Goal: Information Seeking & Learning: Learn about a topic

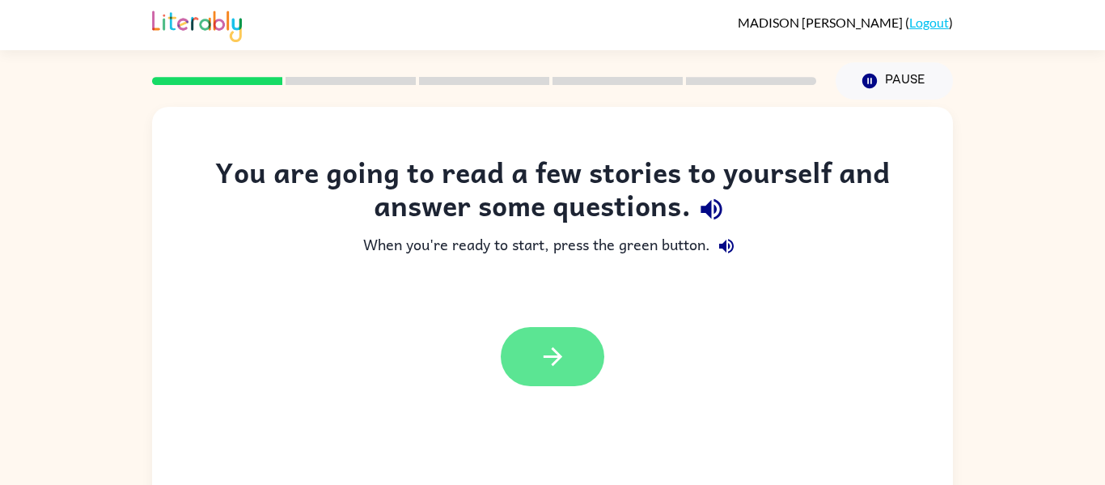
click at [576, 371] on button "button" at bounding box center [553, 356] width 104 height 59
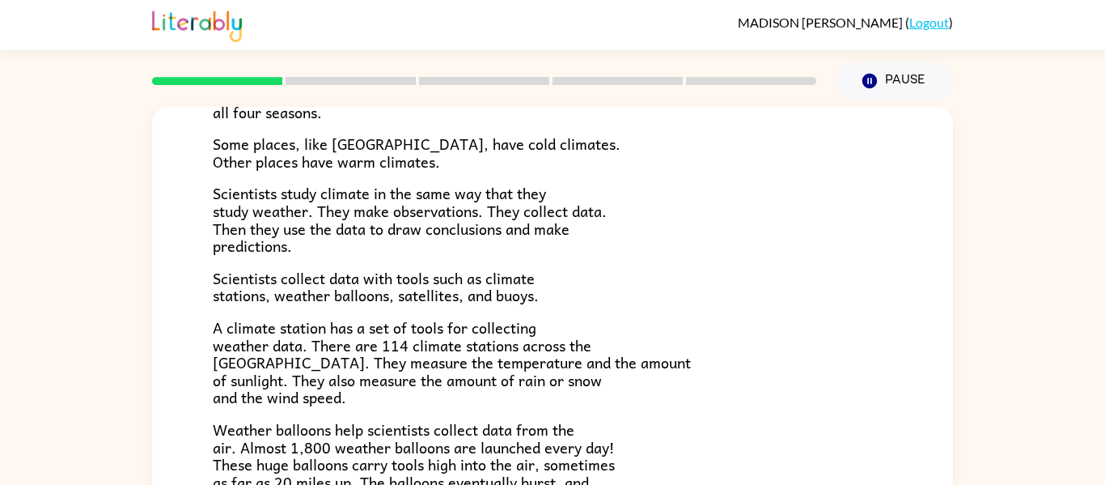
scroll to position [159, 0]
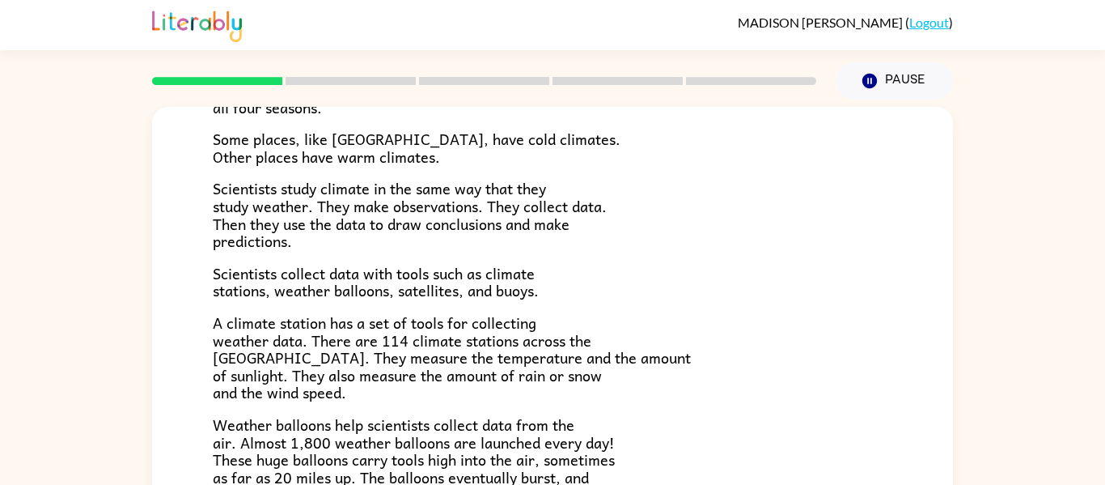
click at [756, 252] on div "Climate is the average of the weather conditions over all four seasons. Some pl…" at bounding box center [553, 373] width 680 height 662
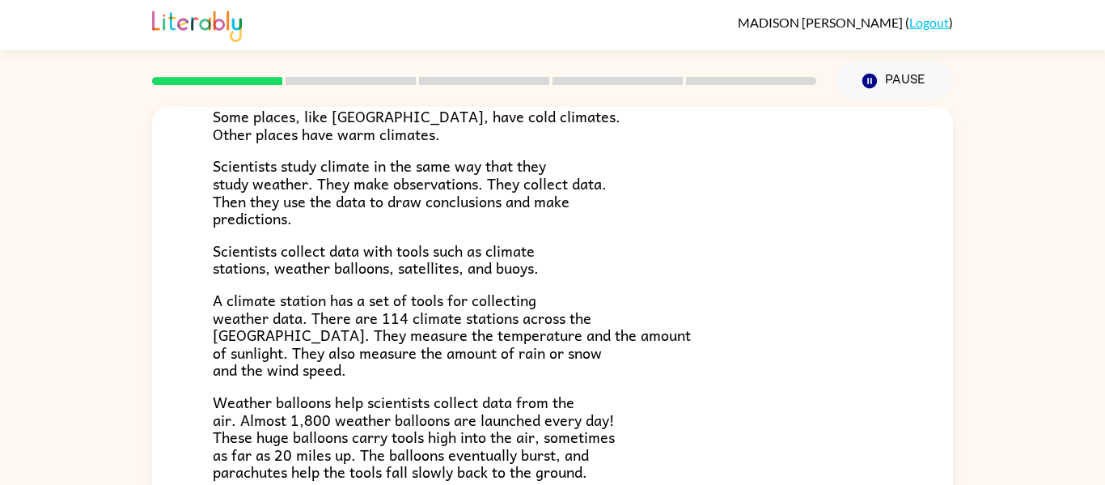
scroll to position [185, 0]
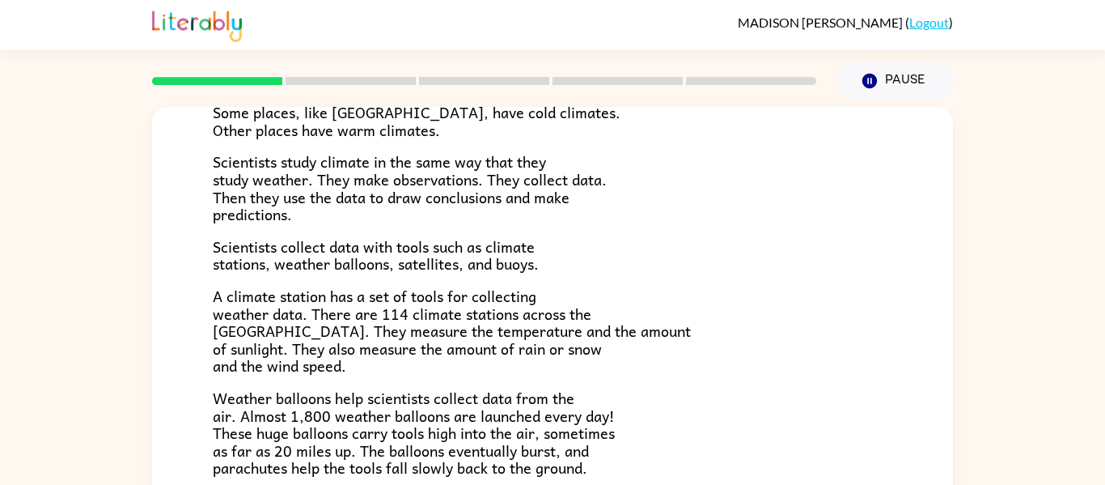
click at [758, 302] on p "A climate station has a set of tools for collecting weather data. There are 114…" at bounding box center [553, 330] width 680 height 87
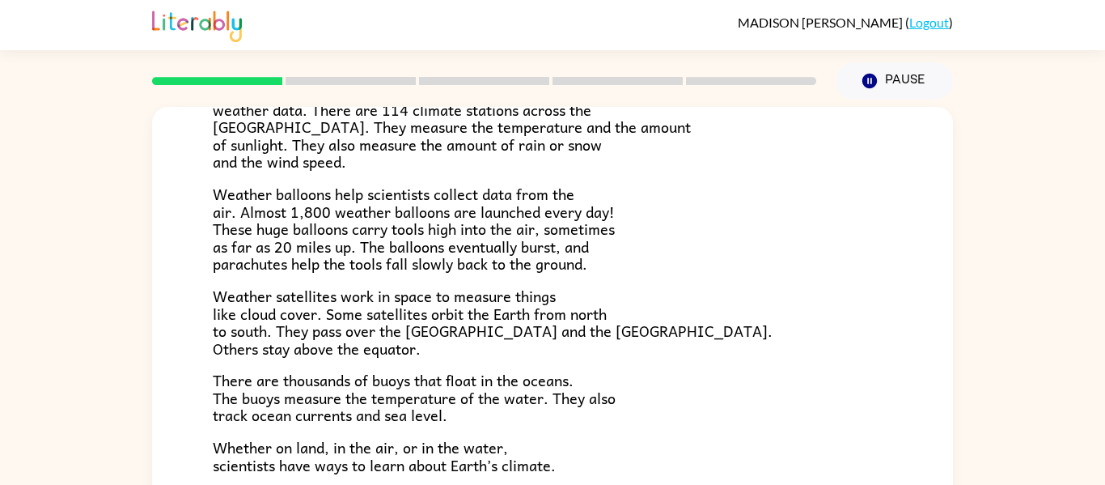
scroll to position [390, 0]
click at [758, 302] on p "Weather satellites work in space to measure things like cloud cover. Some satel…" at bounding box center [553, 321] width 680 height 70
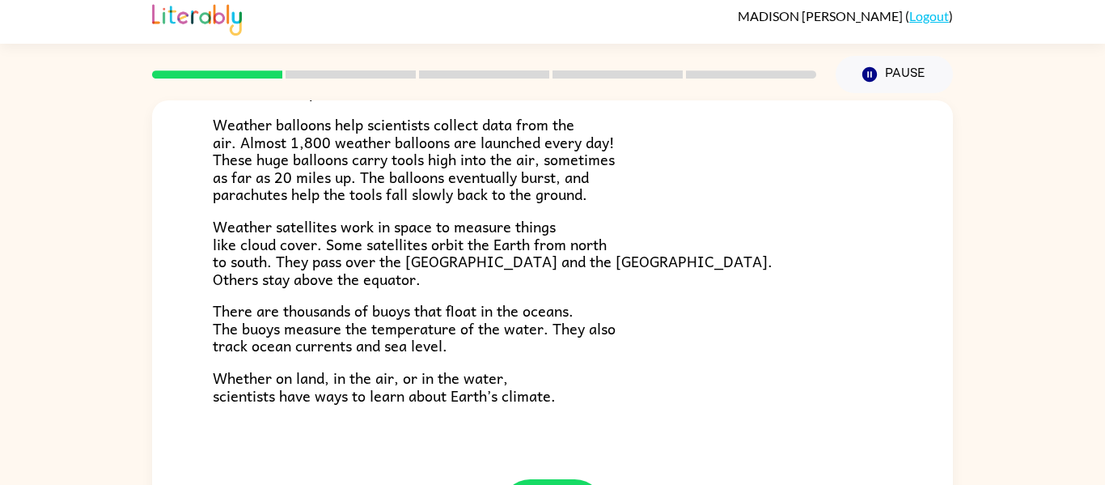
scroll to position [84, 0]
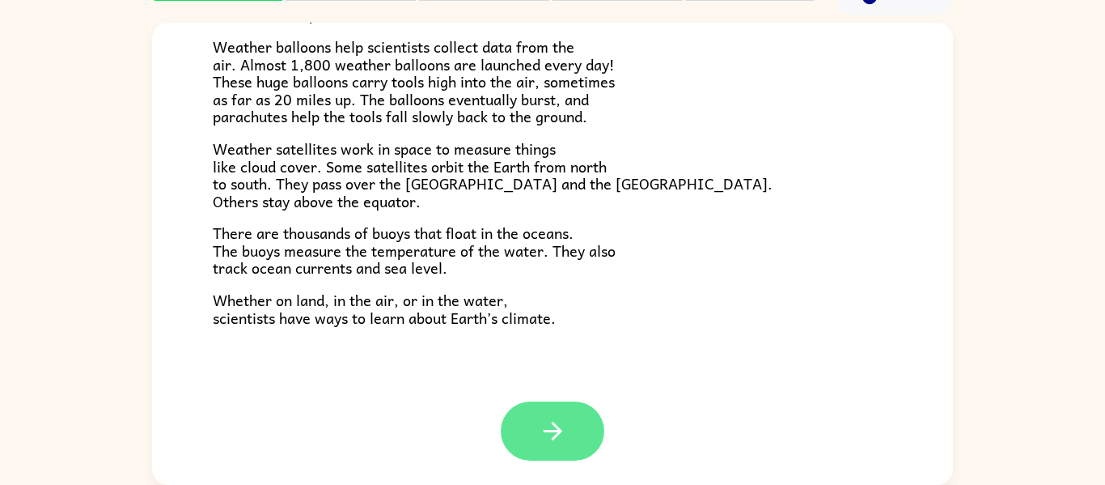
click at [578, 434] on button "button" at bounding box center [553, 430] width 104 height 59
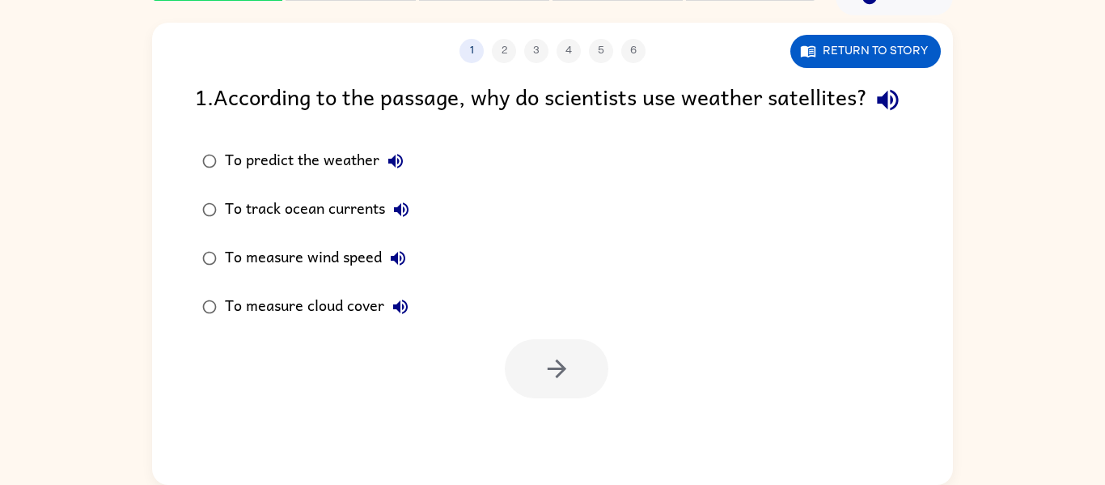
scroll to position [0, 0]
click at [232, 177] on div "To predict the weather" at bounding box center [318, 161] width 187 height 32
click at [543, 383] on icon "button" at bounding box center [557, 368] width 28 height 28
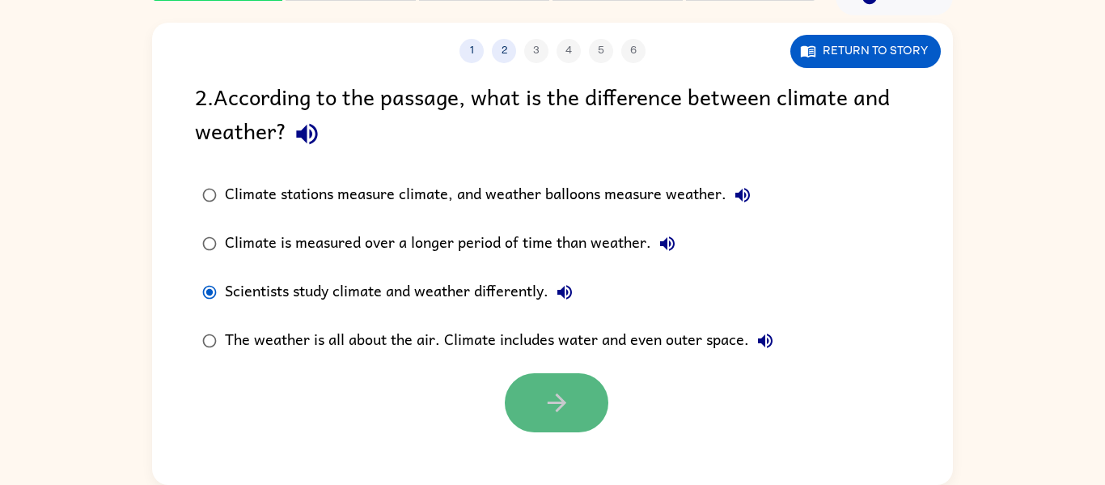
click at [545, 413] on icon "button" at bounding box center [557, 402] width 28 height 28
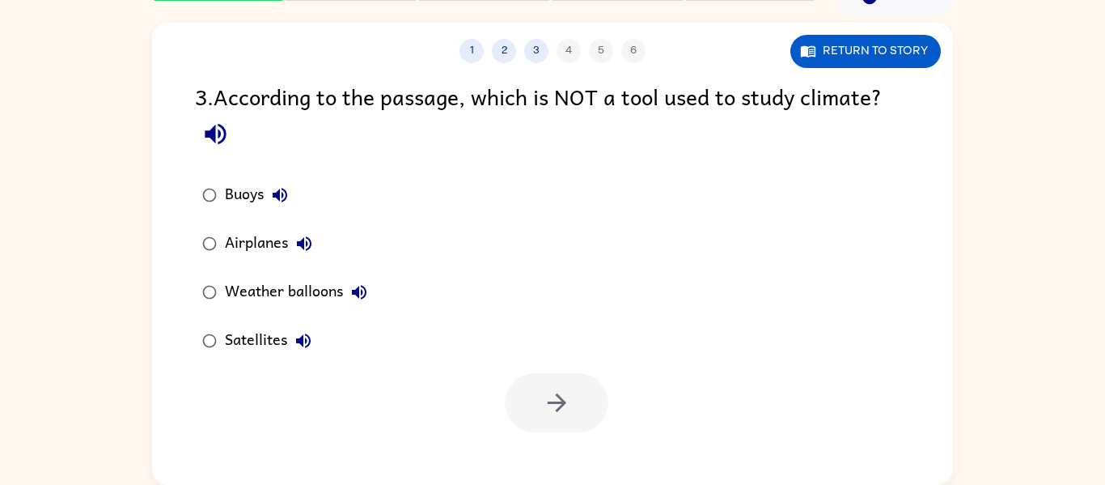
click at [256, 244] on div "Airplanes" at bounding box center [272, 243] width 95 height 32
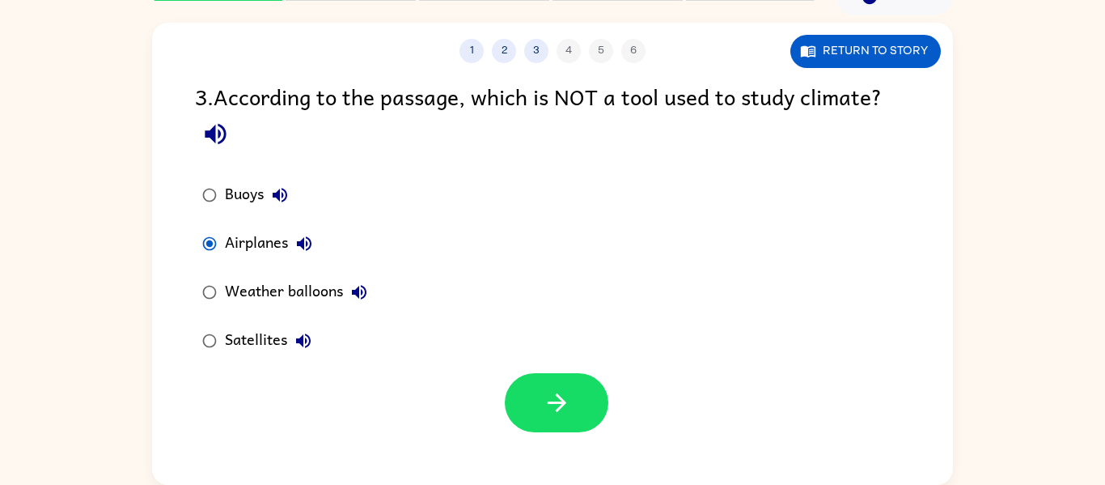
click at [627, 416] on div at bounding box center [552, 398] width 801 height 67
click at [597, 414] on button "button" at bounding box center [557, 402] width 104 height 59
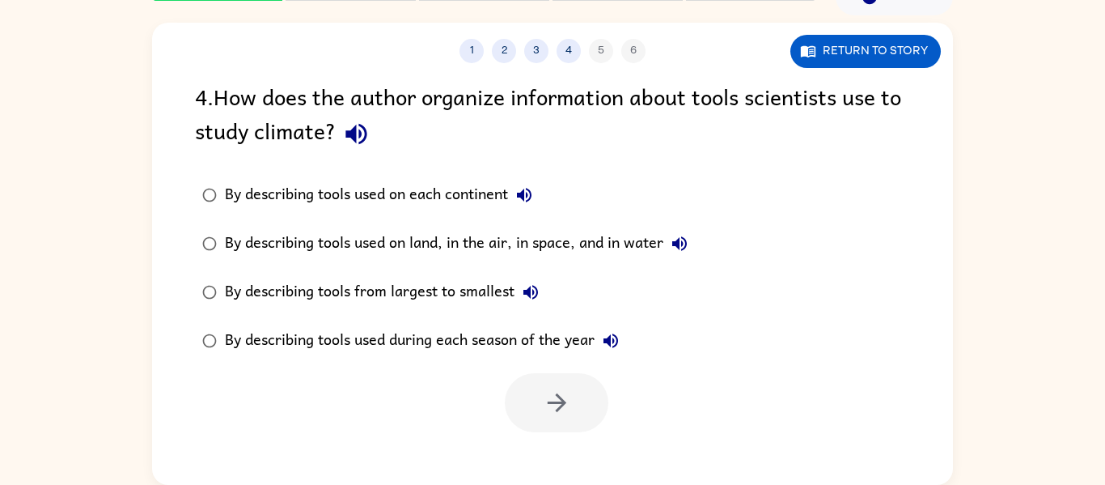
click at [311, 365] on div at bounding box center [552, 398] width 801 height 67
click at [235, 345] on div "By describing tools used during each season of the year" at bounding box center [426, 340] width 402 height 32
click at [583, 402] on button "button" at bounding box center [557, 402] width 104 height 59
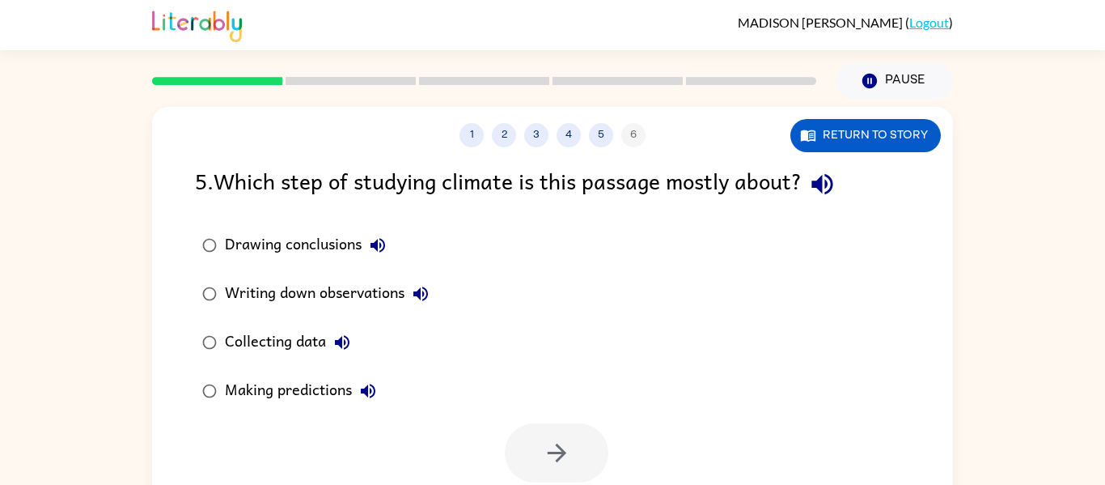
click at [863, 363] on div "Drawing conclusions Writing down observations Collecting data Making predictions" at bounding box center [574, 318] width 758 height 194
click at [762, 370] on div "Drawing conclusions Writing down observations Collecting data Making predictions" at bounding box center [574, 318] width 758 height 194
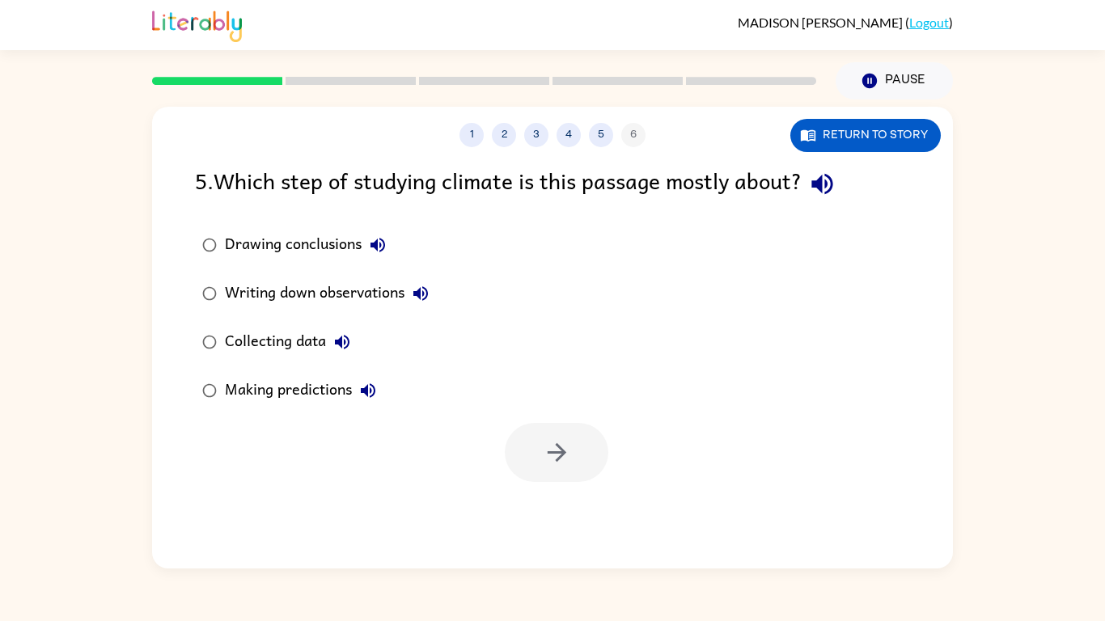
click at [969, 412] on div "1 2 3 4 5 6 Return to story 5 . Which step of studying climate is this passage …" at bounding box center [552, 334] width 1105 height 469
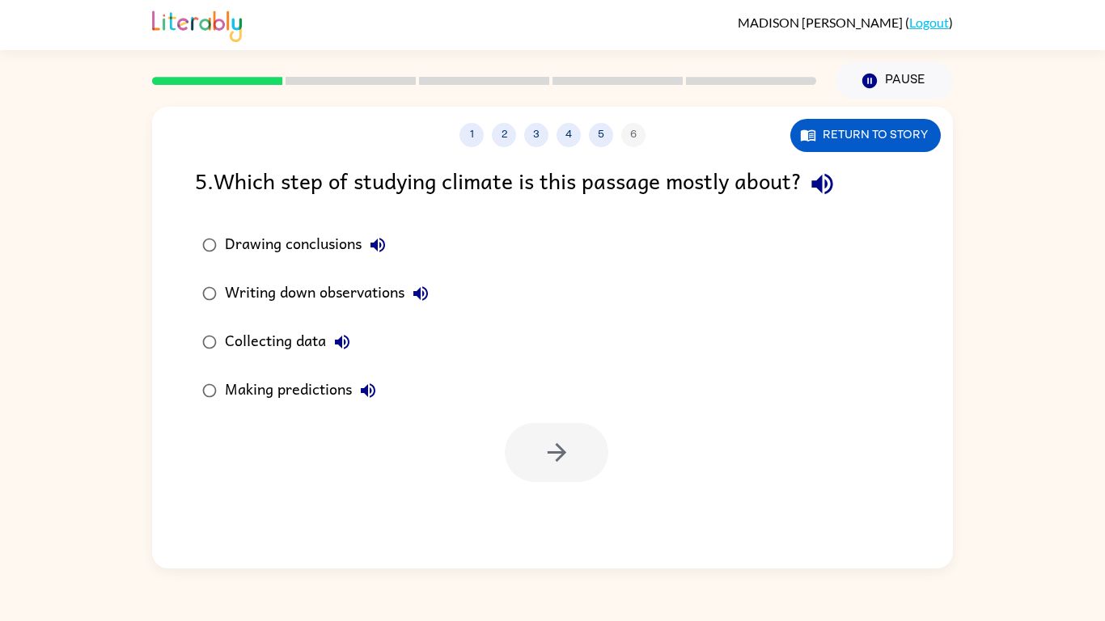
click at [969, 412] on div "1 2 3 4 5 6 Return to story 5 . Which step of studying climate is this passage …" at bounding box center [552, 334] width 1105 height 469
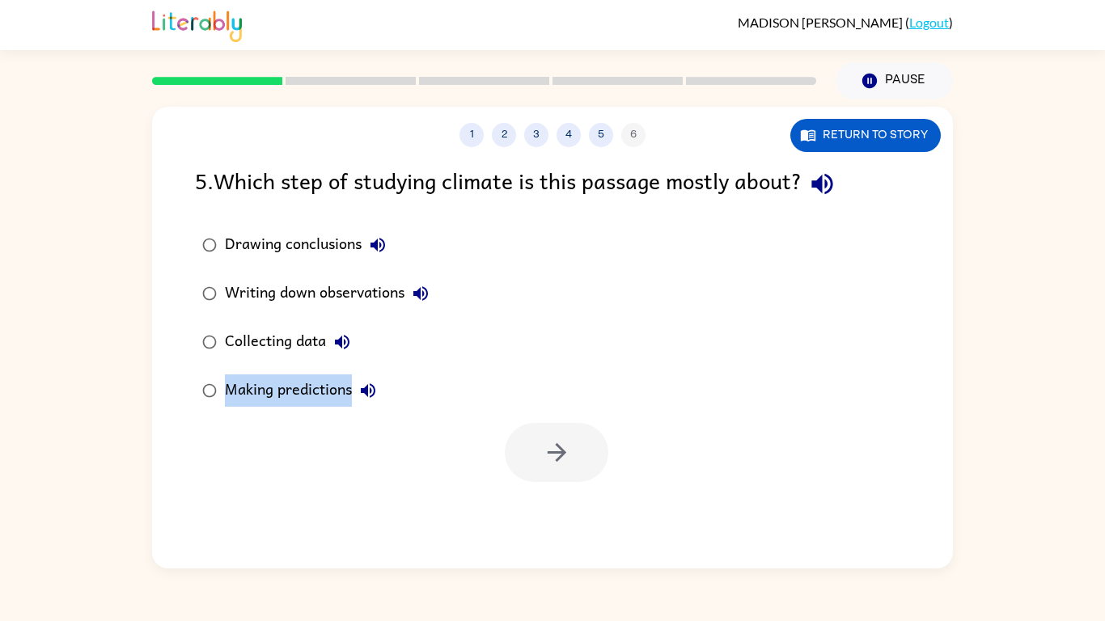
click at [969, 412] on div "1 2 3 4 5 6 Return to story 5 . Which step of studying climate is this passage …" at bounding box center [552, 334] width 1105 height 469
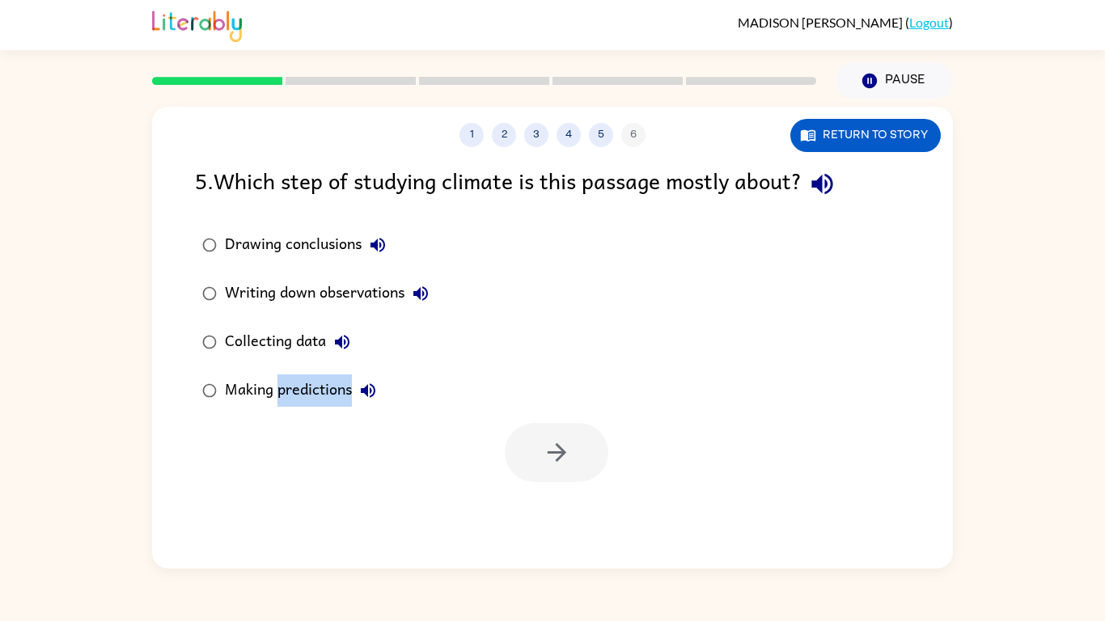
click at [969, 412] on div "1 2 3 4 5 6 Return to story 5 . Which step of studying climate is this passage …" at bounding box center [552, 334] width 1105 height 469
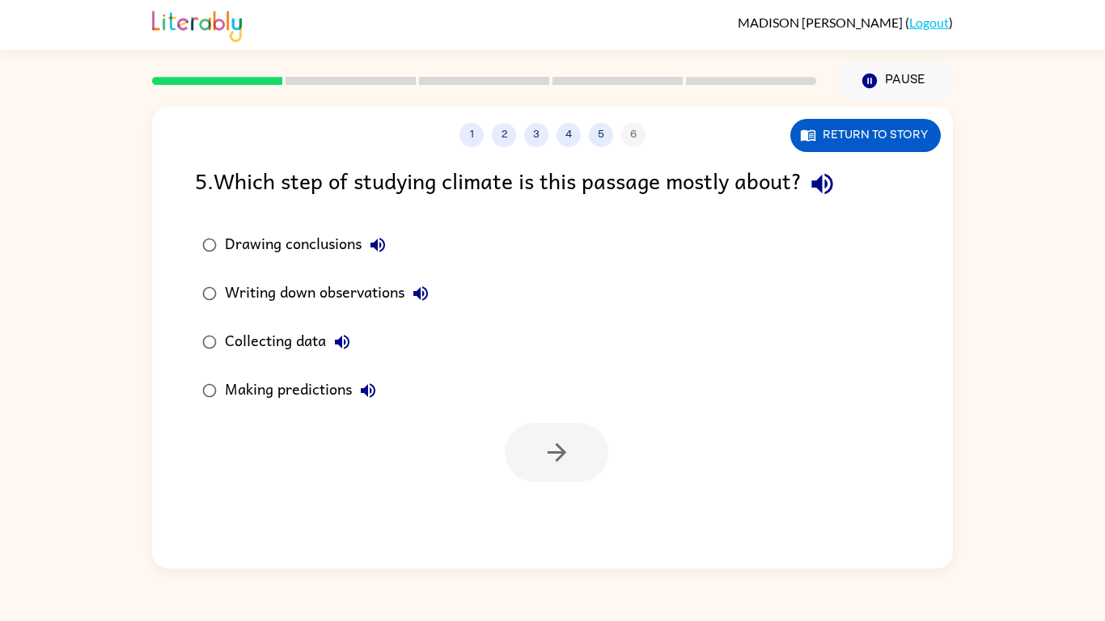
click at [969, 412] on div "1 2 3 4 5 6 Return to story 5 . Which step of studying climate is this passage …" at bounding box center [552, 334] width 1105 height 469
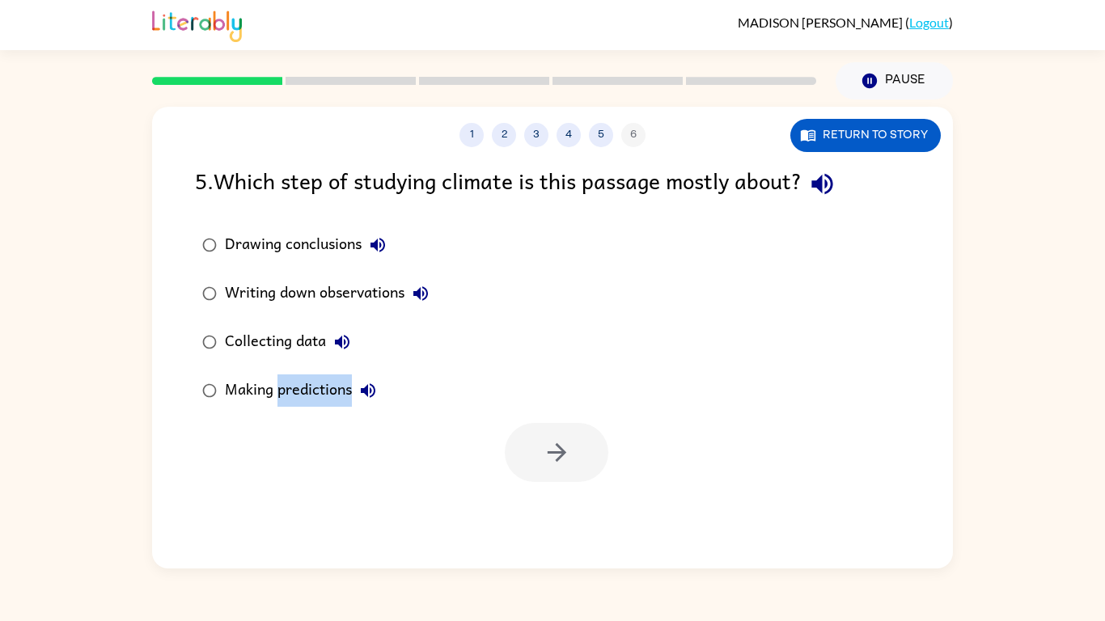
click at [968, 464] on div "1 2 3 4 5 6 Return to story 5 . Which step of studying climate is this passage …" at bounding box center [552, 334] width 1105 height 469
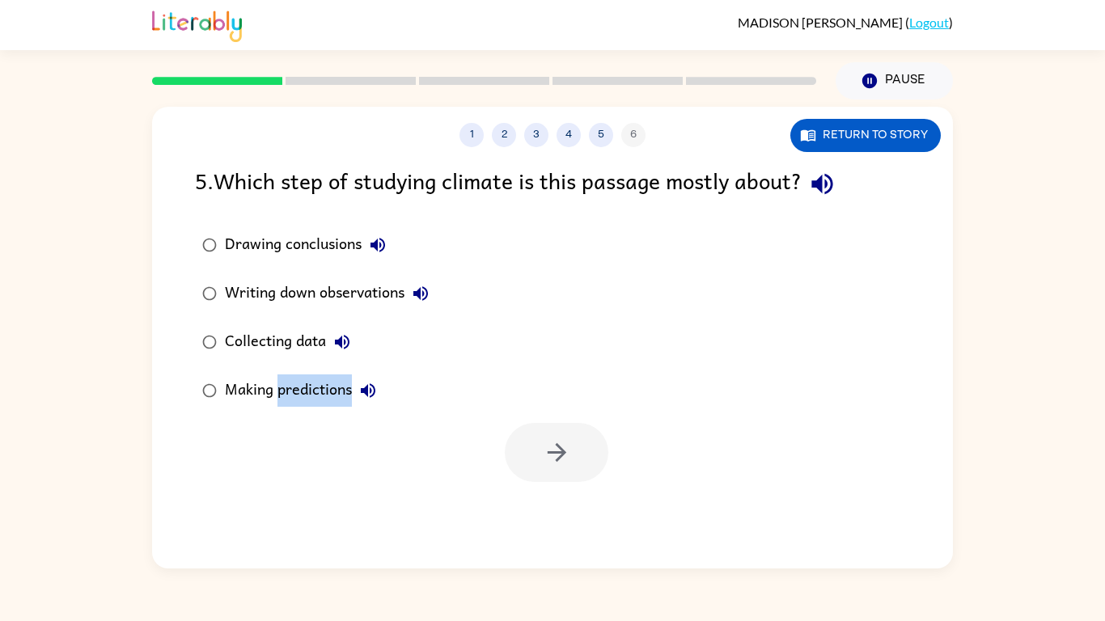
click at [968, 464] on div "1 2 3 4 5 6 Return to story 5 . Which step of studying climate is this passage …" at bounding box center [552, 334] width 1105 height 469
click at [678, 460] on div at bounding box center [552, 448] width 801 height 67
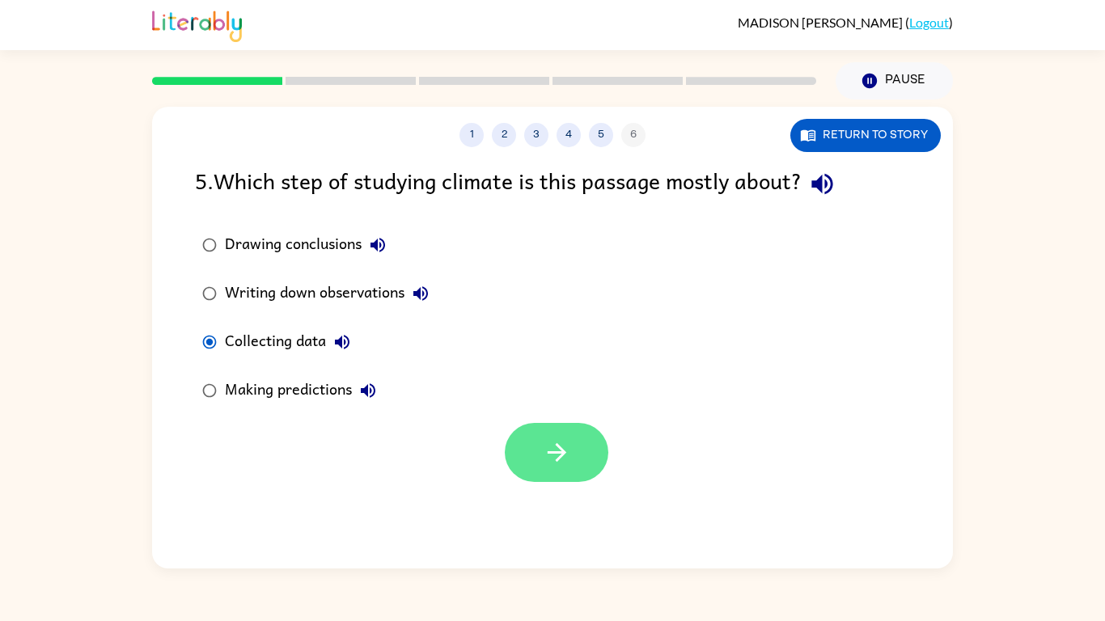
click at [555, 446] on icon "button" at bounding box center [557, 452] width 28 height 28
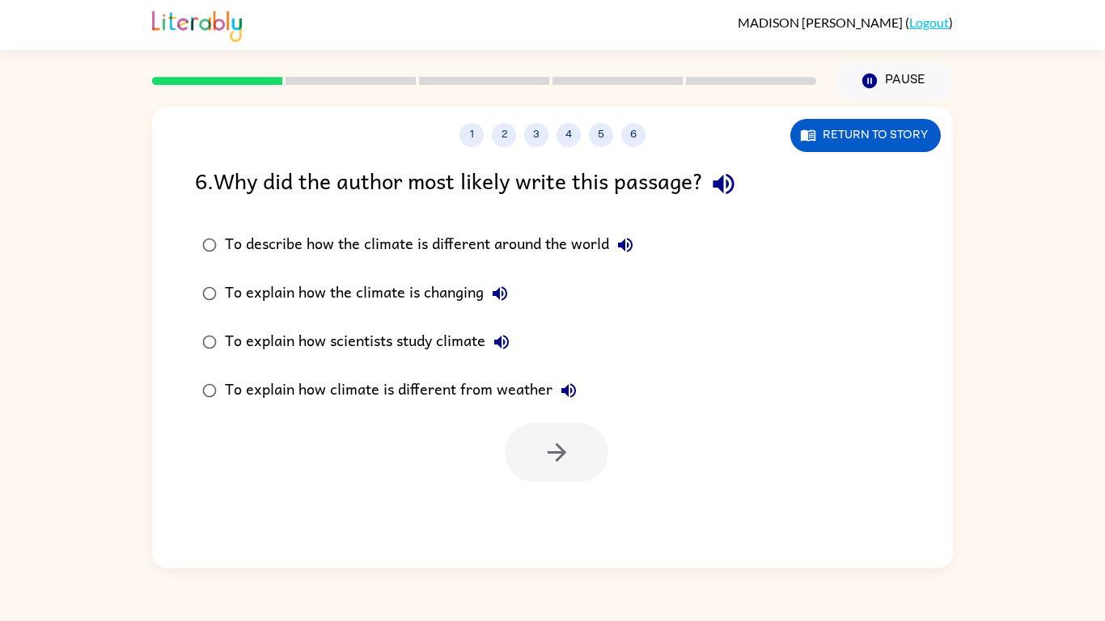
click at [231, 341] on div "To explain how scientists study climate" at bounding box center [371, 342] width 293 height 32
click at [557, 480] on button "button" at bounding box center [557, 452] width 104 height 59
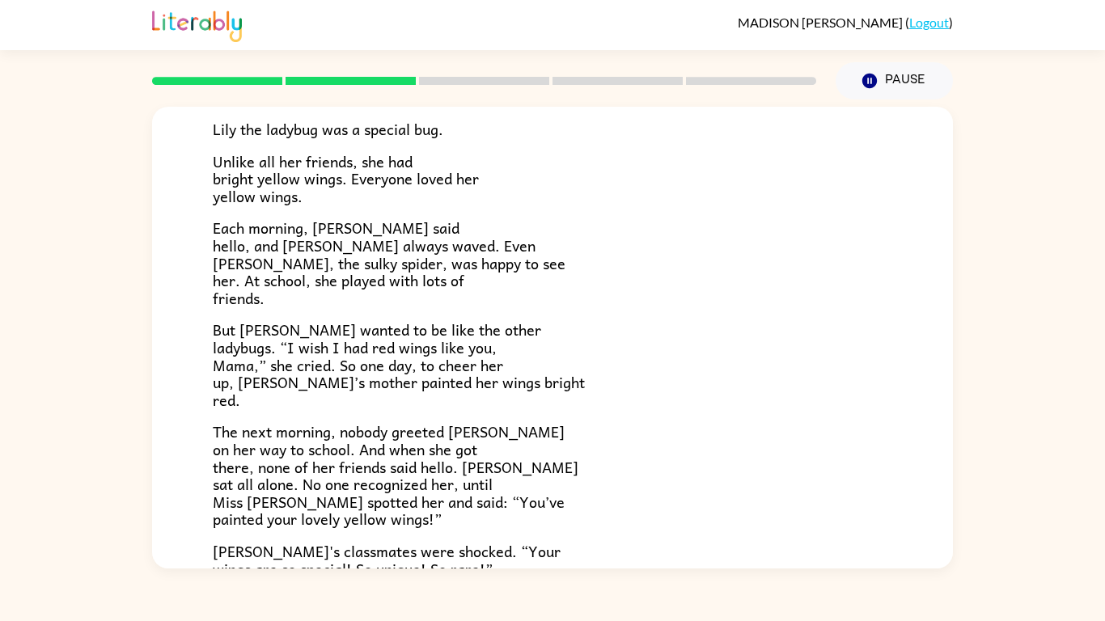
scroll to position [117, 0]
click at [459, 353] on span "But [PERSON_NAME] wanted to be like the other ladybugs. “I wish I had red wings…" at bounding box center [399, 366] width 372 height 93
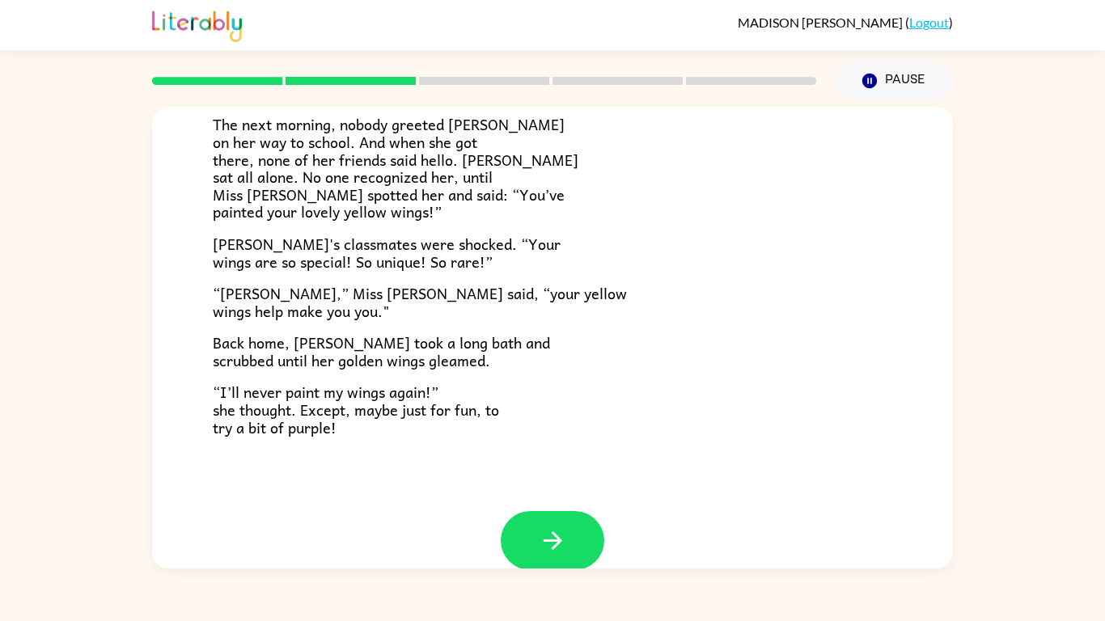
scroll to position [428, 0]
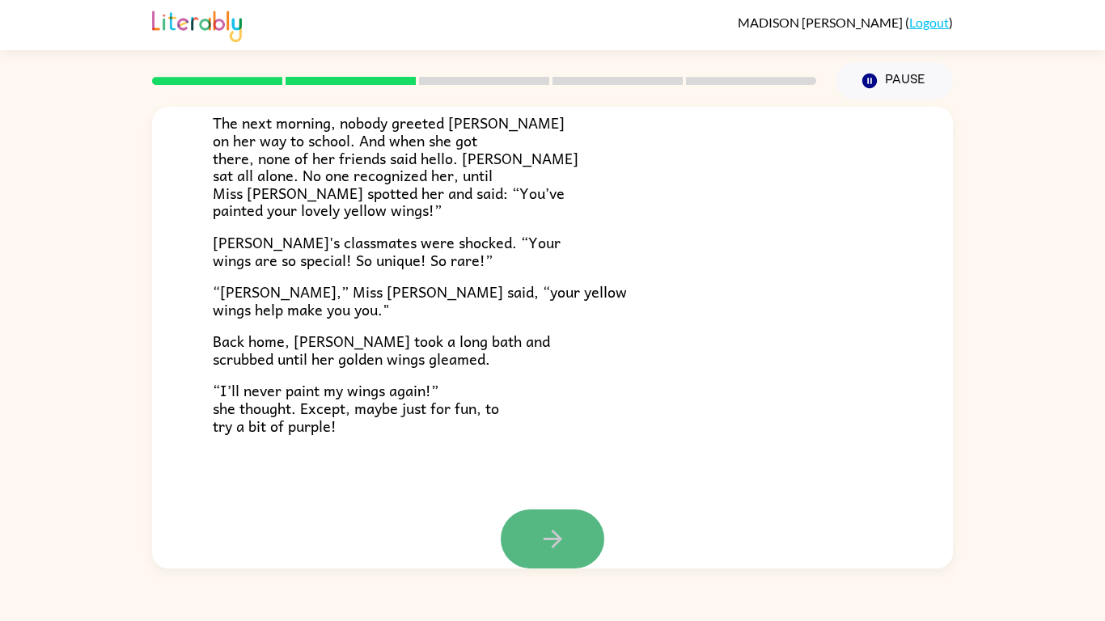
click at [545, 484] on button "button" at bounding box center [553, 539] width 104 height 59
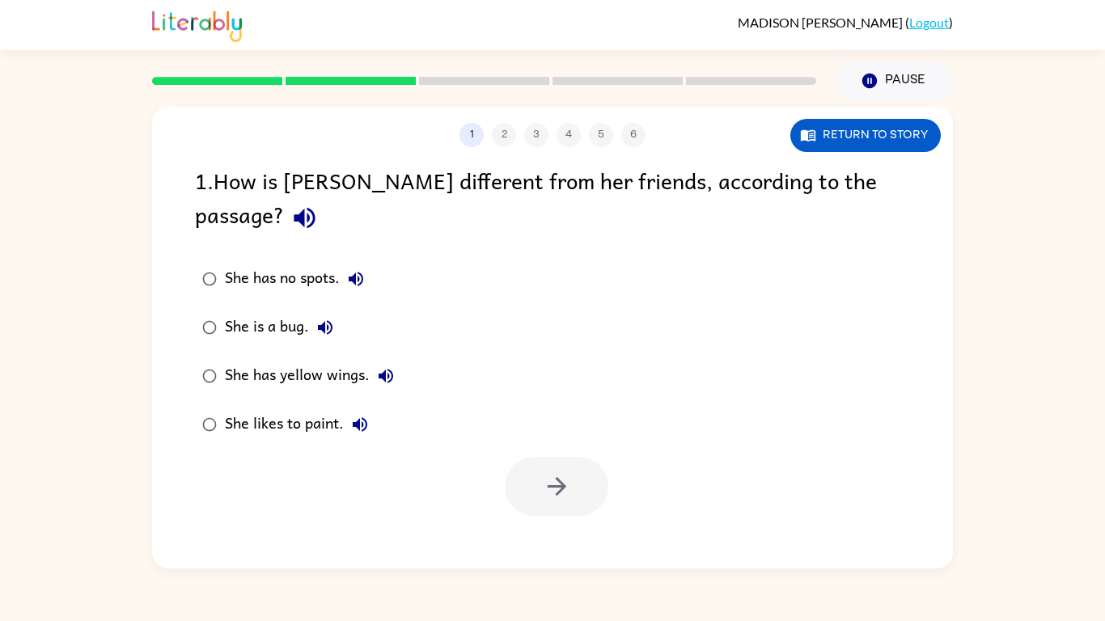
click at [231, 360] on div "She has yellow wings." at bounding box center [313, 376] width 177 height 32
click at [567, 457] on button "button" at bounding box center [557, 486] width 104 height 59
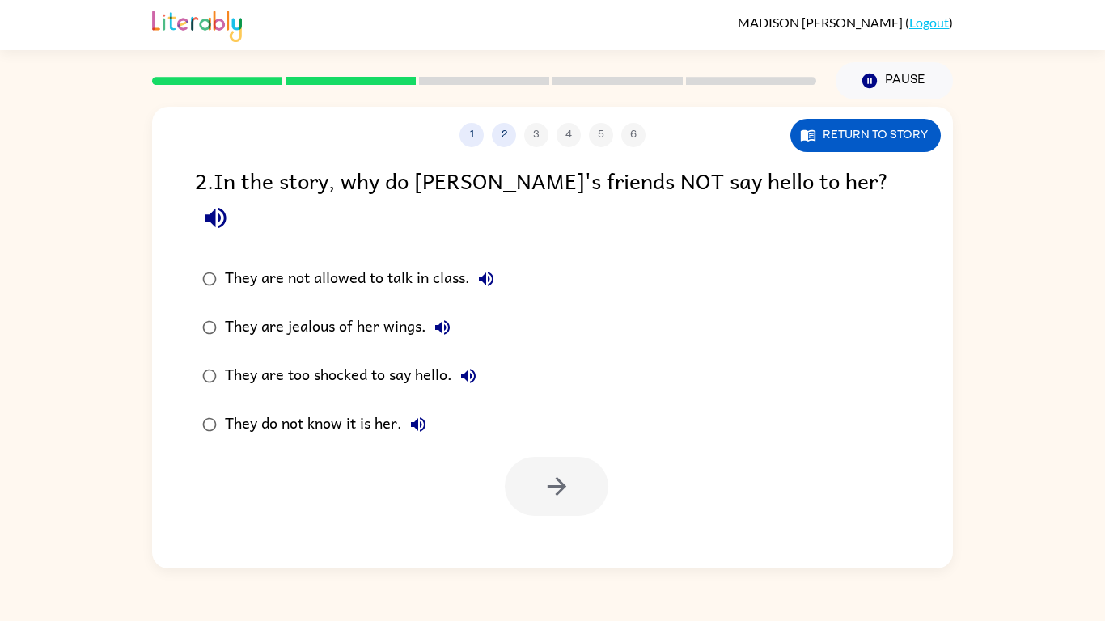
click at [256, 409] on div "They do not know it is her." at bounding box center [330, 425] width 210 height 32
click at [228, 360] on div "They are too shocked to say hello." at bounding box center [355, 376] width 260 height 32
click at [576, 457] on button "button" at bounding box center [557, 486] width 104 height 59
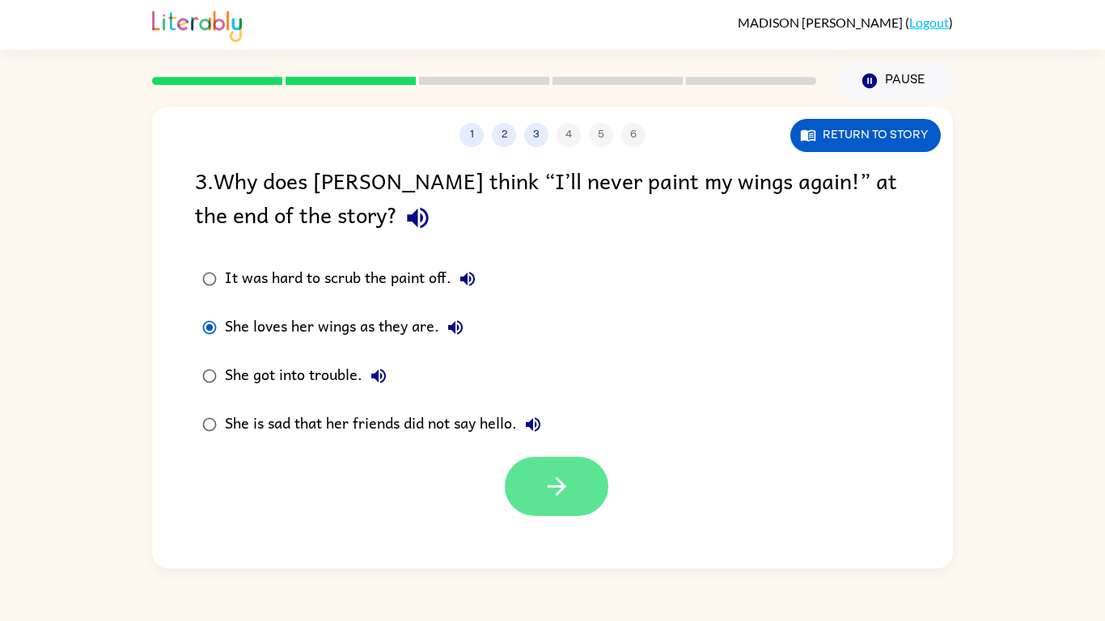
click at [541, 465] on button "button" at bounding box center [557, 486] width 104 height 59
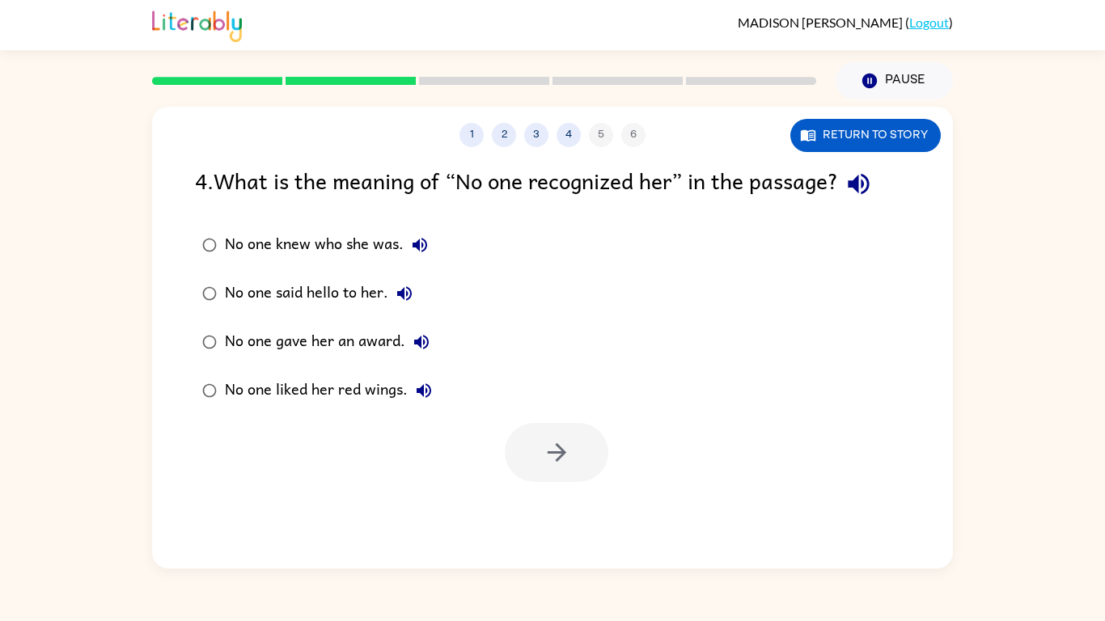
click at [229, 252] on div "No one knew who she was." at bounding box center [330, 245] width 211 height 32
click at [557, 480] on button "button" at bounding box center [557, 452] width 104 height 59
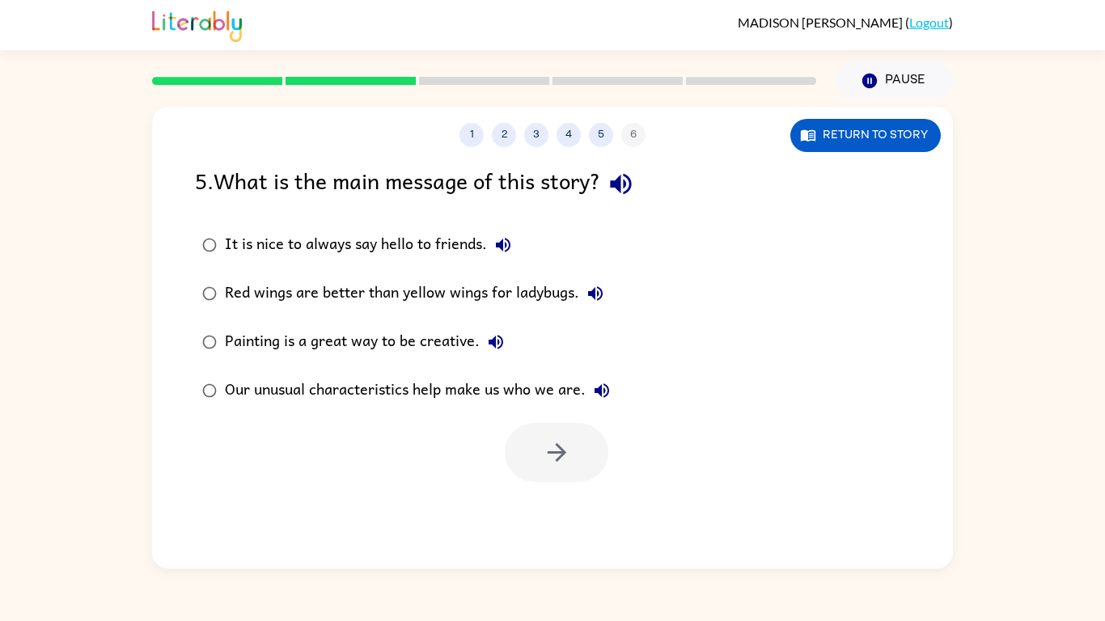
click at [277, 375] on div "Our unusual characteristics help make us who we are." at bounding box center [421, 391] width 393 height 32
click at [589, 440] on button "button" at bounding box center [557, 452] width 104 height 59
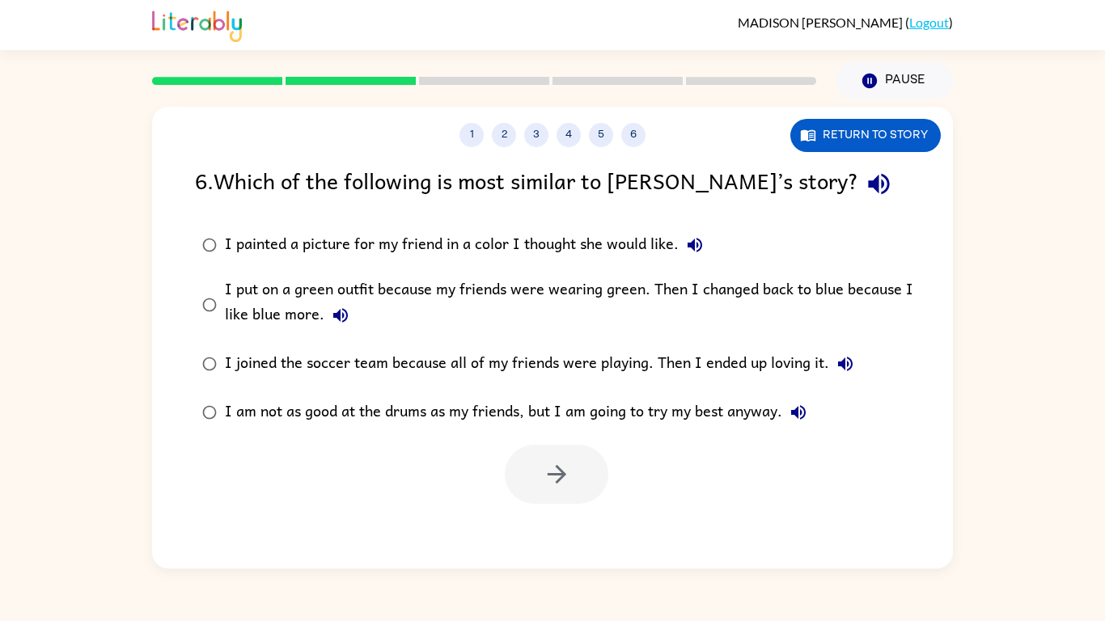
click at [215, 324] on label "I put on a green outfit because my friends were wearing green. Then I changed b…" at bounding box center [563, 304] width 754 height 70
click at [579, 452] on button "button" at bounding box center [557, 474] width 104 height 59
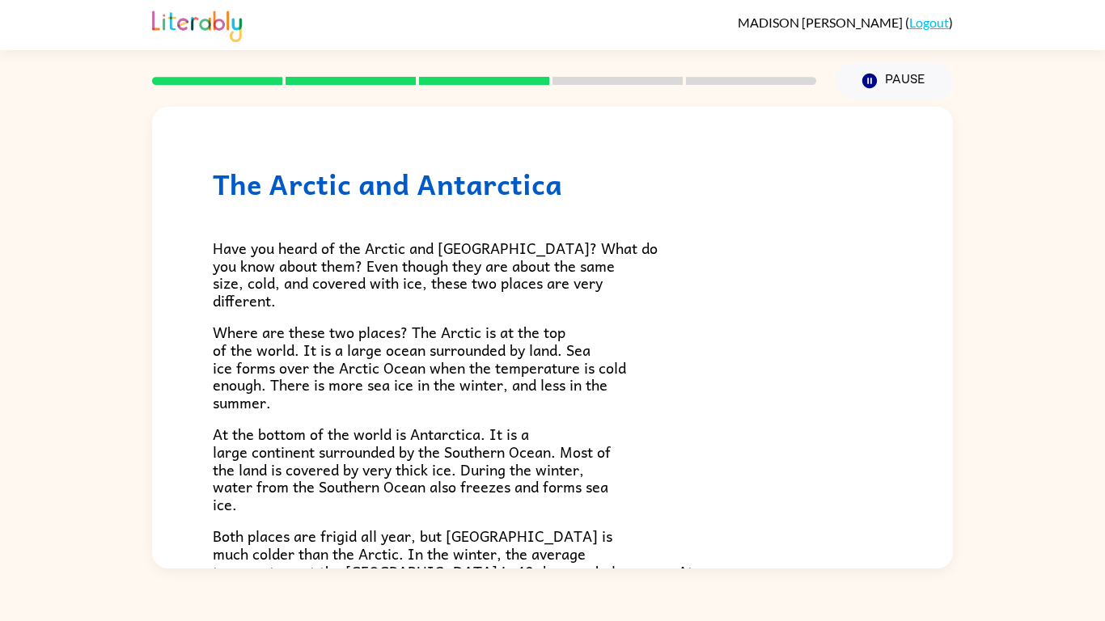
click at [524, 244] on span "Have you heard of the Arctic and [GEOGRAPHIC_DATA]? What do you know about them…" at bounding box center [435, 274] width 445 height 76
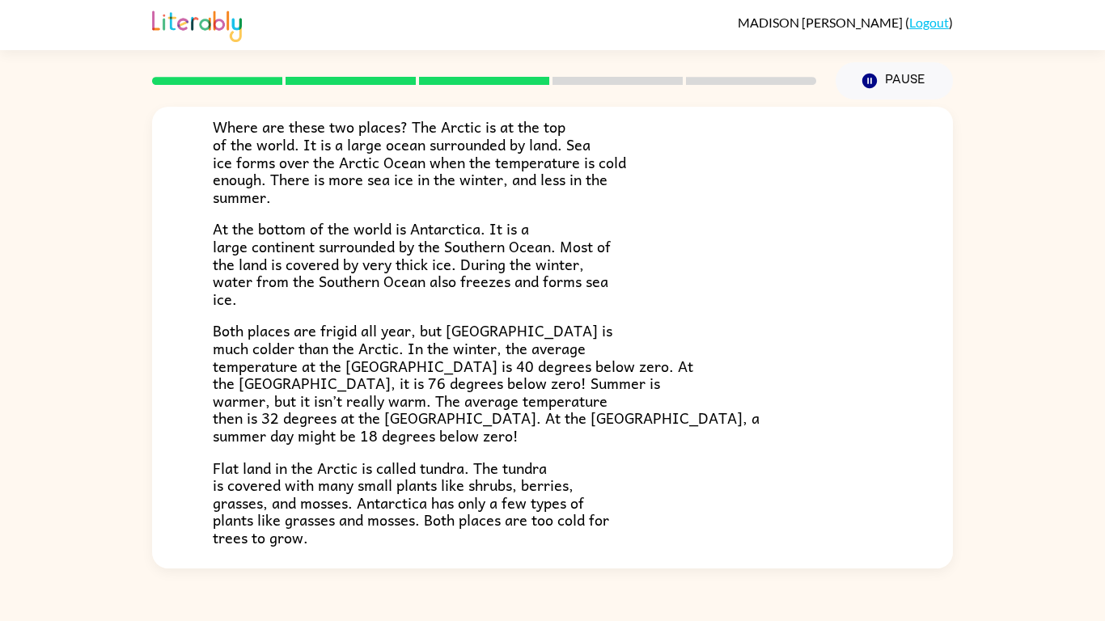
scroll to position [210, 0]
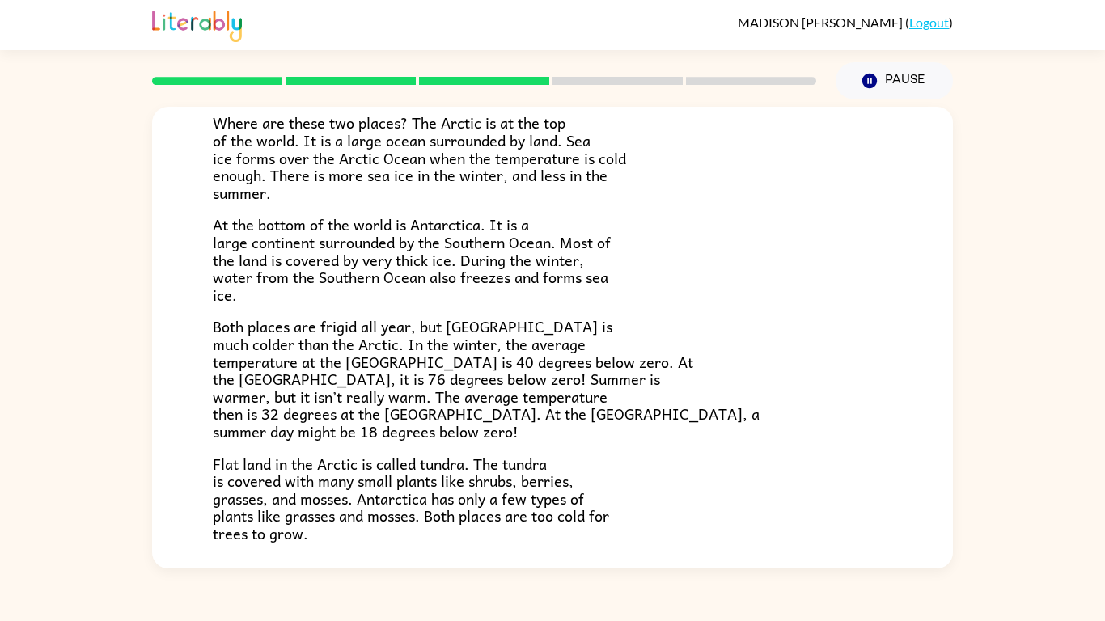
click at [557, 328] on p "Both places are frigid all year, but [GEOGRAPHIC_DATA] is much colder than the …" at bounding box center [553, 379] width 680 height 122
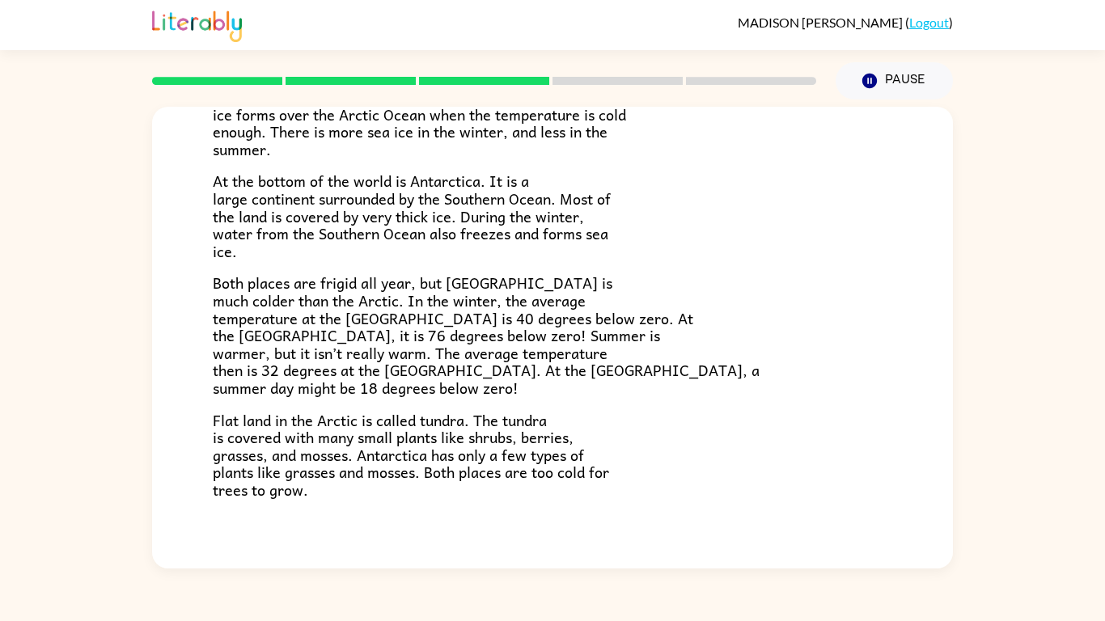
scroll to position [273, 0]
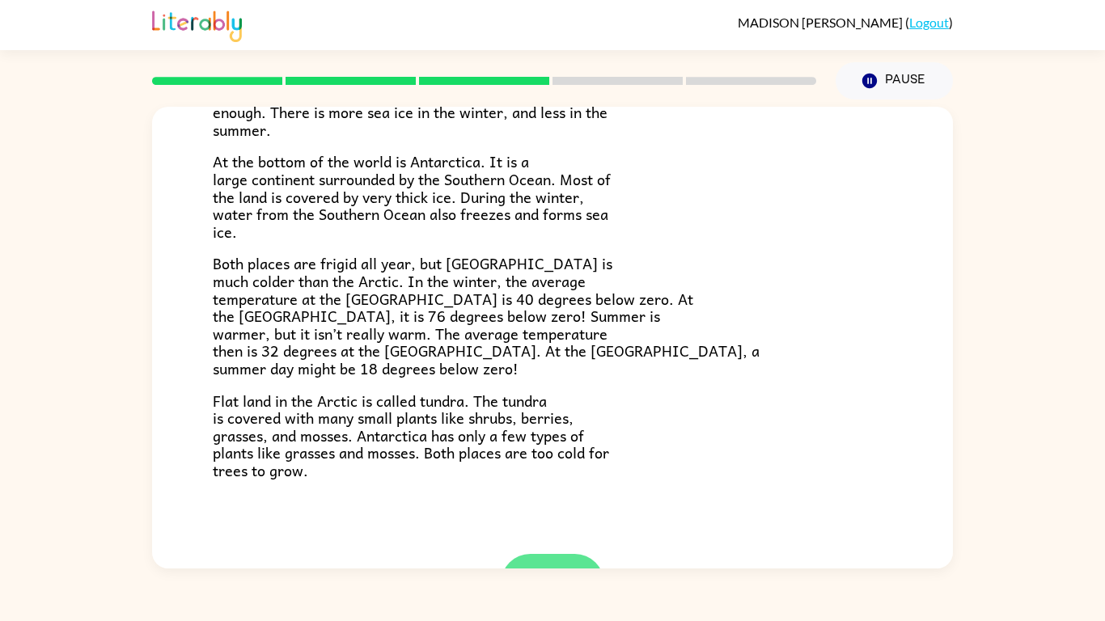
click at [555, 484] on button "button" at bounding box center [553, 583] width 104 height 59
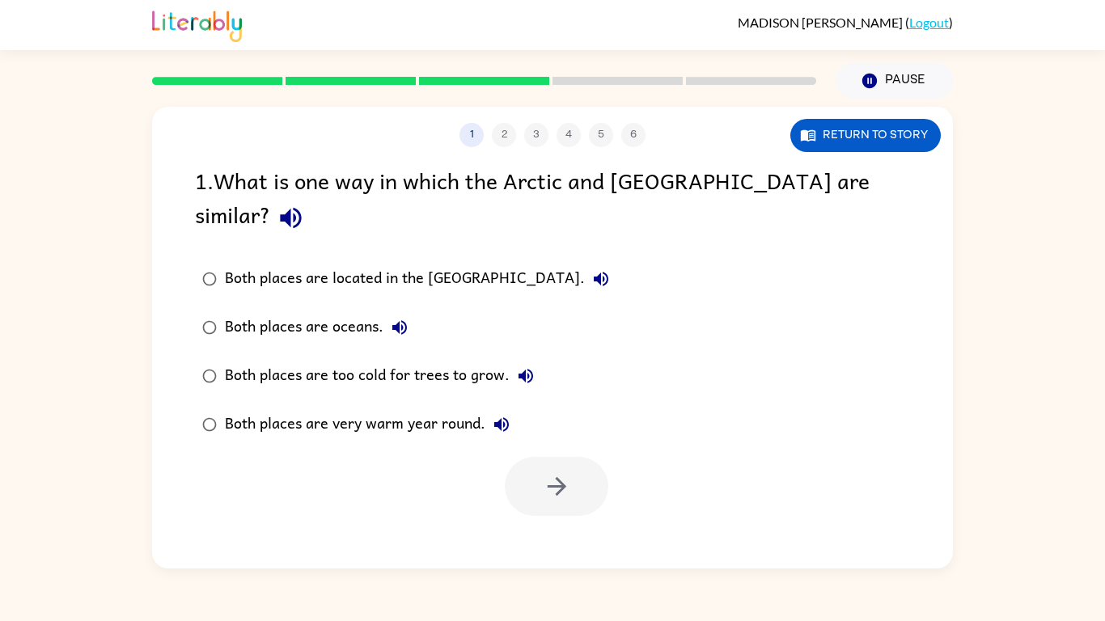
scroll to position [0, 0]
click at [479, 360] on div "Both places are too cold for trees to grow." at bounding box center [383, 376] width 317 height 32
click at [564, 472] on icon "button" at bounding box center [557, 486] width 28 height 28
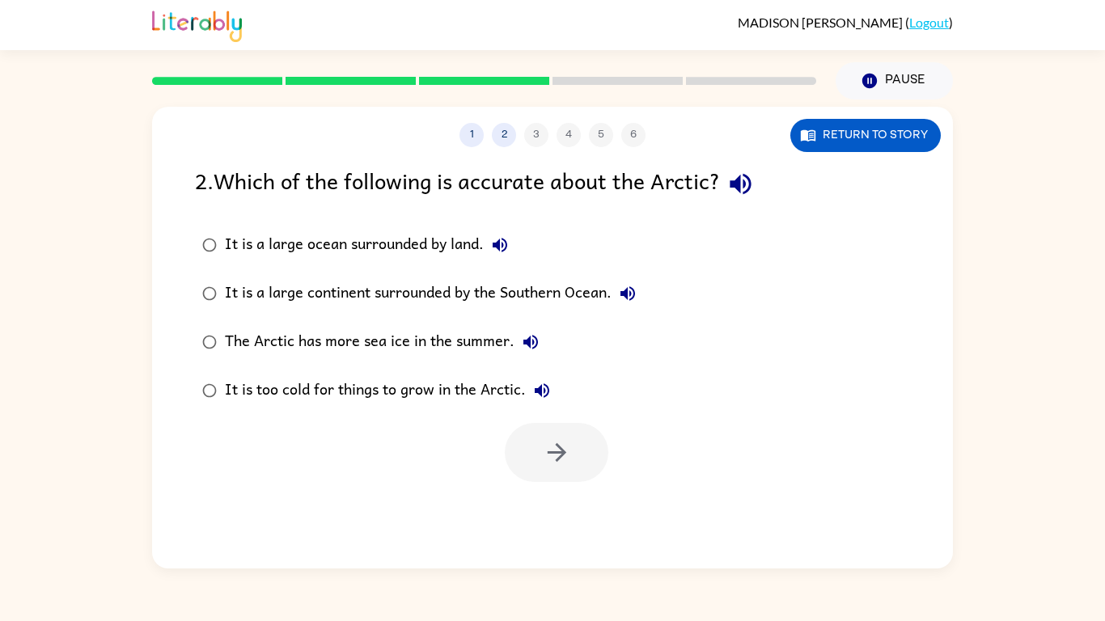
click at [562, 451] on div at bounding box center [557, 452] width 104 height 59
click at [459, 303] on div "It is a large continent surrounded by the Southern Ocean." at bounding box center [434, 293] width 419 height 32
click at [591, 436] on button "button" at bounding box center [557, 452] width 104 height 59
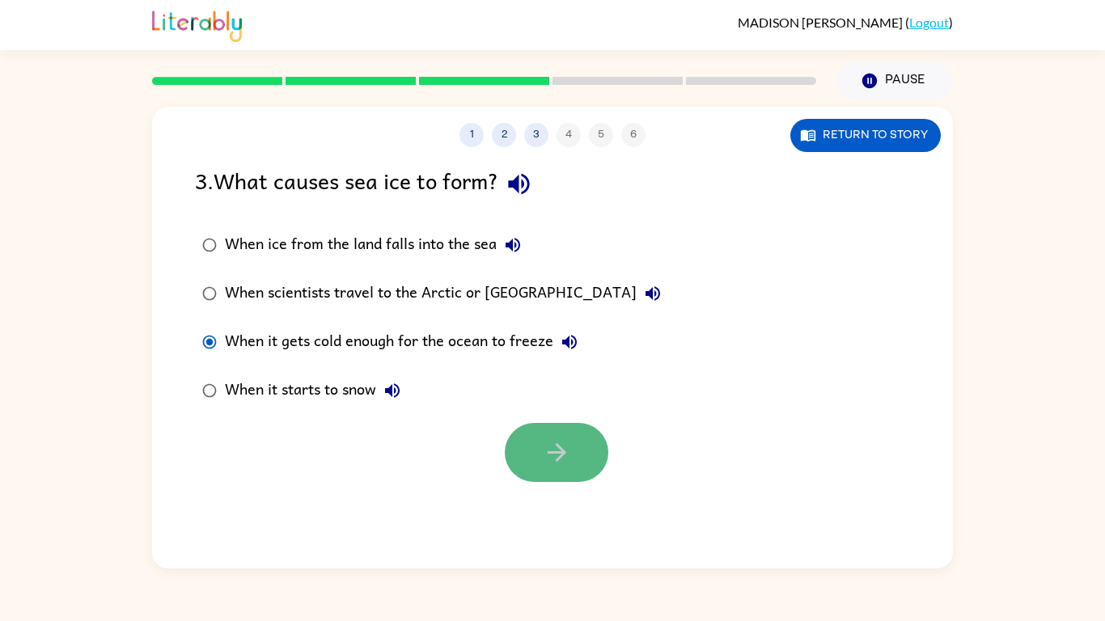
click at [571, 476] on button "button" at bounding box center [557, 452] width 104 height 59
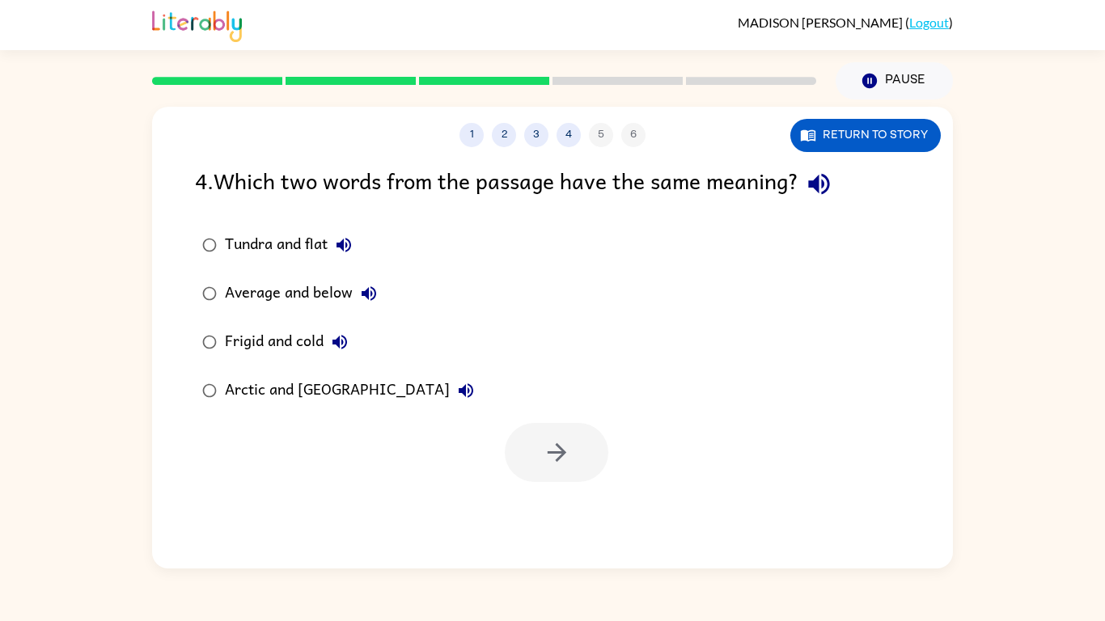
click at [273, 243] on div "Tundra and flat" at bounding box center [292, 245] width 135 height 32
click at [585, 465] on button "button" at bounding box center [557, 452] width 104 height 59
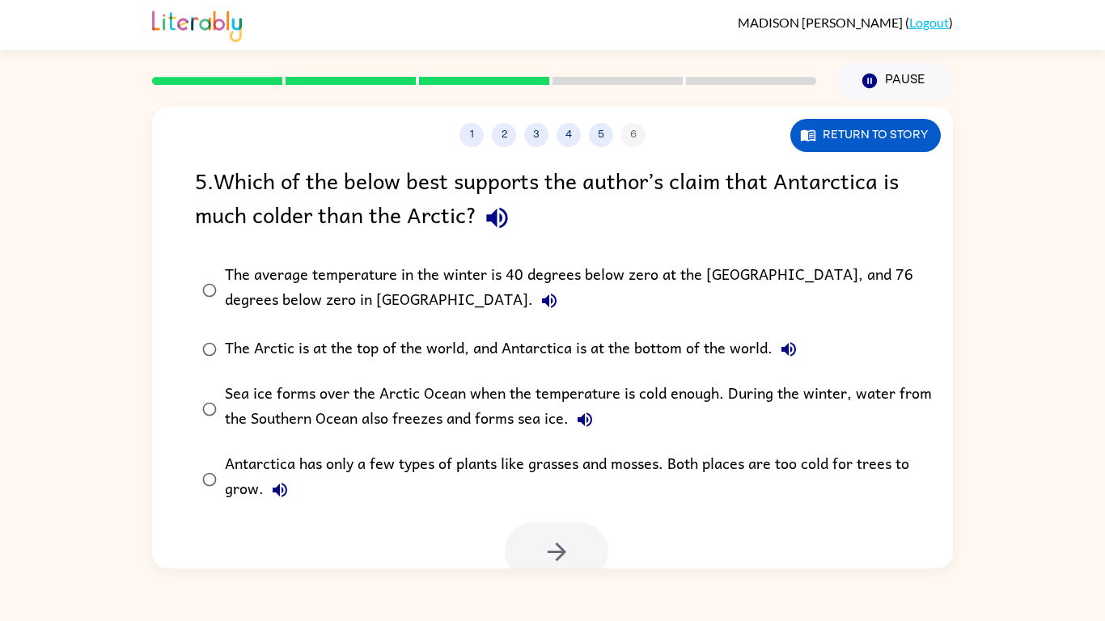
click at [443, 228] on div "5 . Which of the below best supports the author’s claim that Antarctica is much…" at bounding box center [552, 200] width 715 height 75
click at [426, 201] on div "5 . Which of the below best supports the author’s claim that Antarctica is much…" at bounding box center [552, 200] width 715 height 75
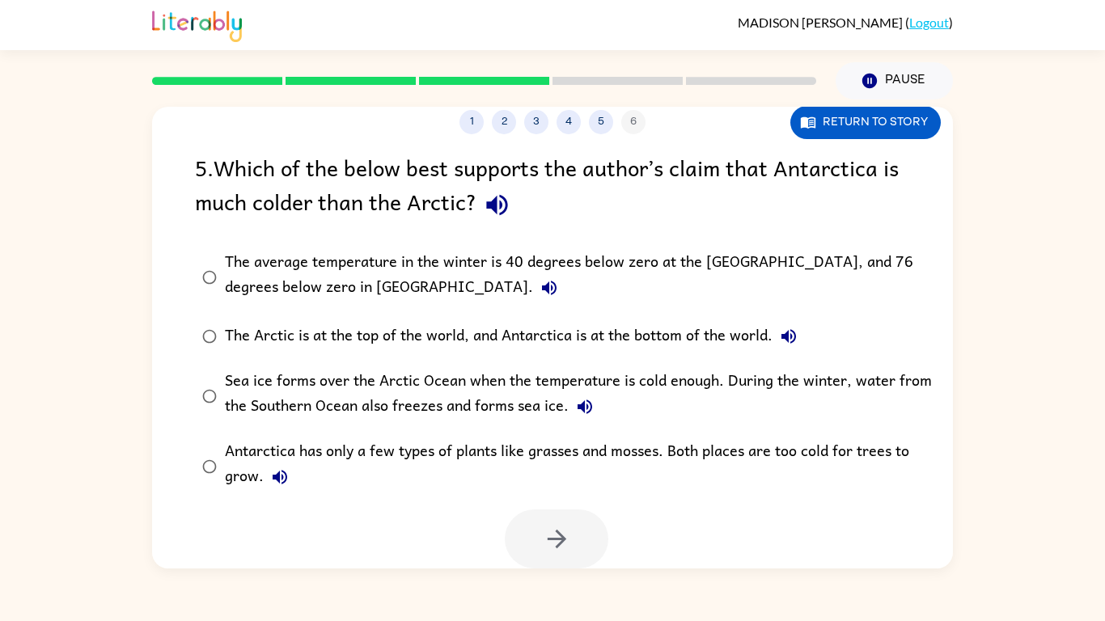
click at [521, 361] on label "Sea ice forms over the Arctic Ocean when the temperature is cold enough. During…" at bounding box center [563, 396] width 754 height 70
click at [235, 273] on div "The average temperature in the winter is 40 degrees below zero at the [GEOGRAPH…" at bounding box center [578, 277] width 707 height 54
click at [575, 484] on button "button" at bounding box center [557, 539] width 104 height 59
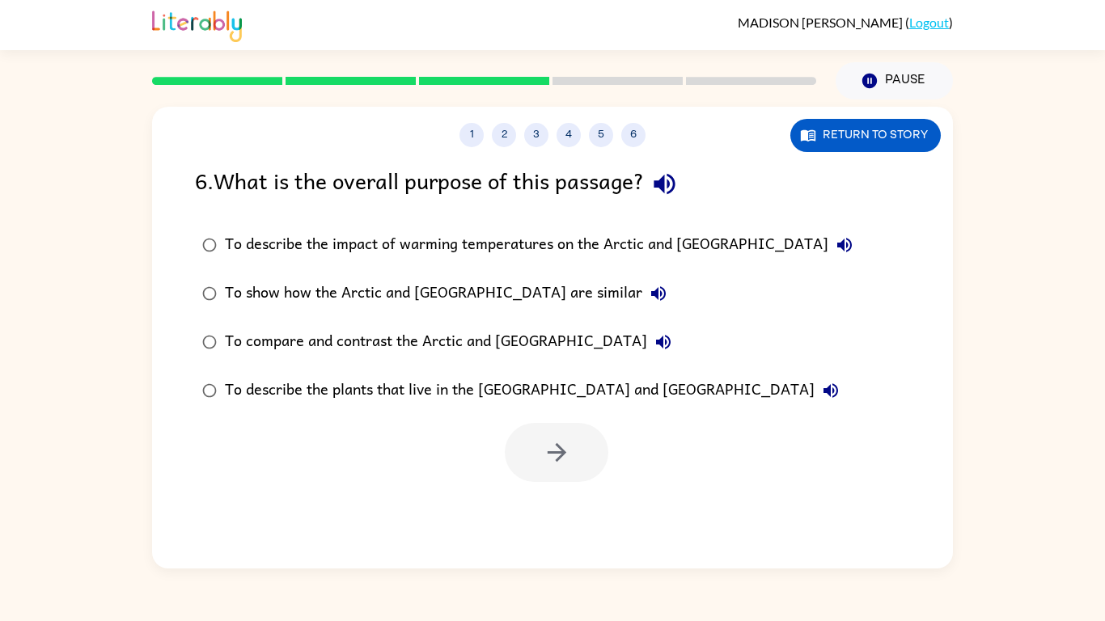
click at [209, 309] on label "To show how the Arctic and [GEOGRAPHIC_DATA] are similar" at bounding box center [527, 293] width 683 height 49
click at [514, 447] on button "button" at bounding box center [557, 452] width 104 height 59
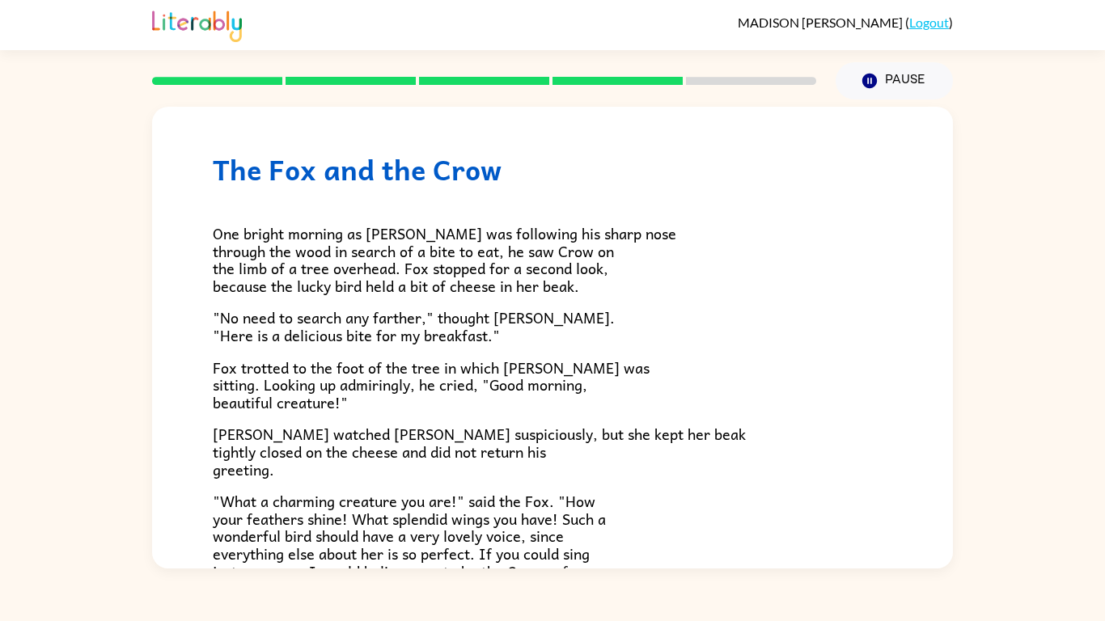
scroll to position [8, 0]
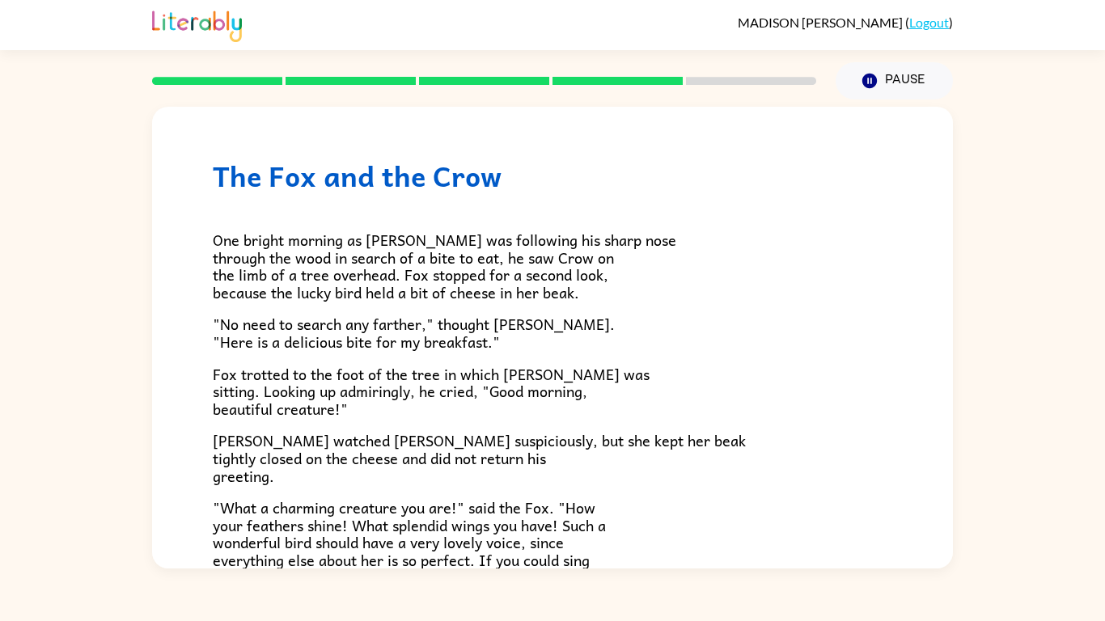
click at [654, 189] on h1 "The Fox and the Crow" at bounding box center [553, 175] width 680 height 33
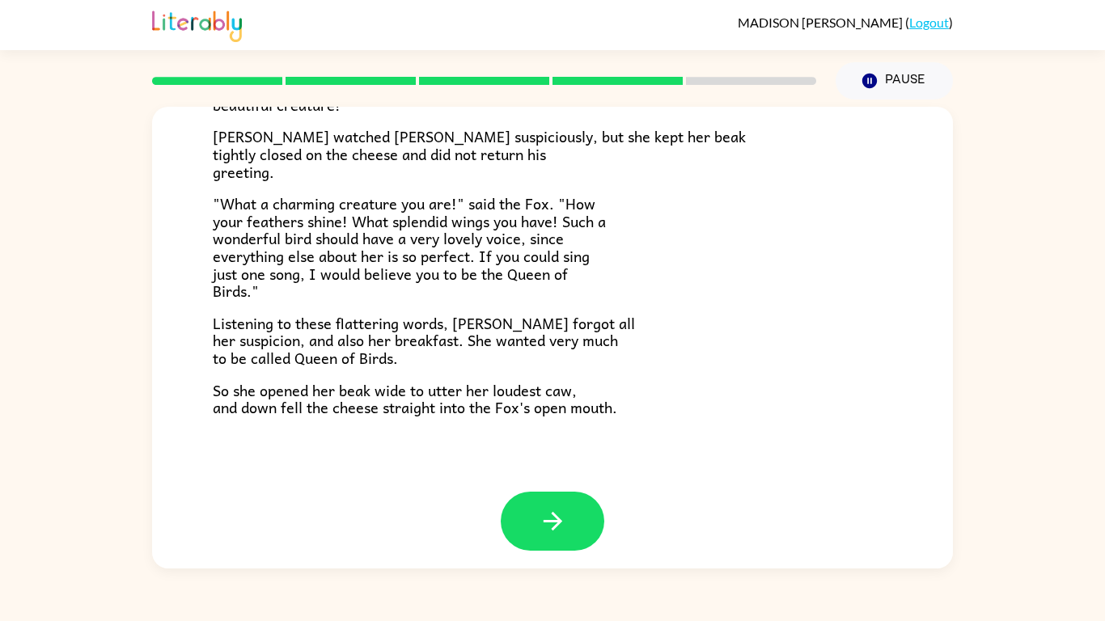
scroll to position [318, 0]
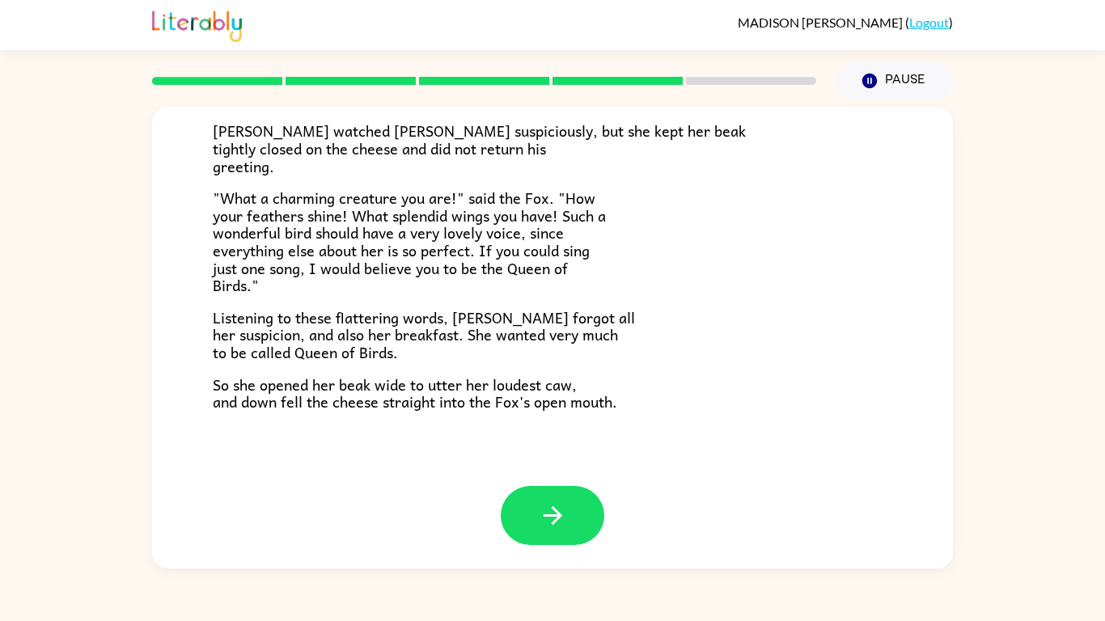
click at [604, 484] on div at bounding box center [552, 527] width 801 height 83
click at [574, 484] on button "button" at bounding box center [553, 515] width 104 height 59
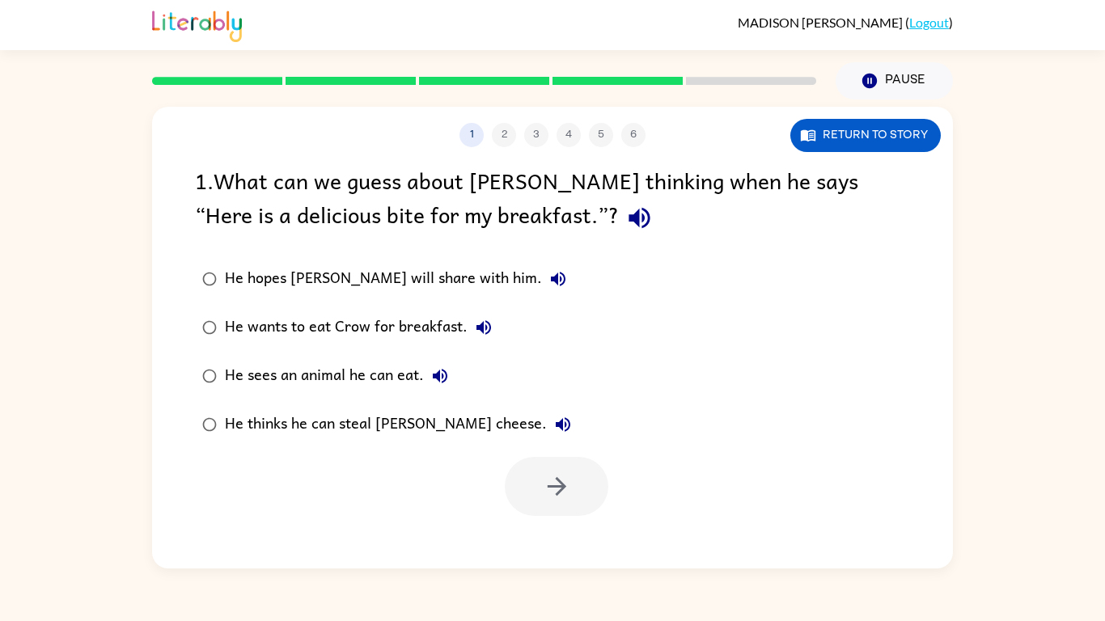
scroll to position [0, 0]
click at [242, 444] on label "He thinks he can steal [PERSON_NAME] cheese." at bounding box center [386, 424] width 401 height 49
click at [560, 455] on div at bounding box center [552, 482] width 801 height 67
click at [561, 459] on button "button" at bounding box center [557, 486] width 104 height 59
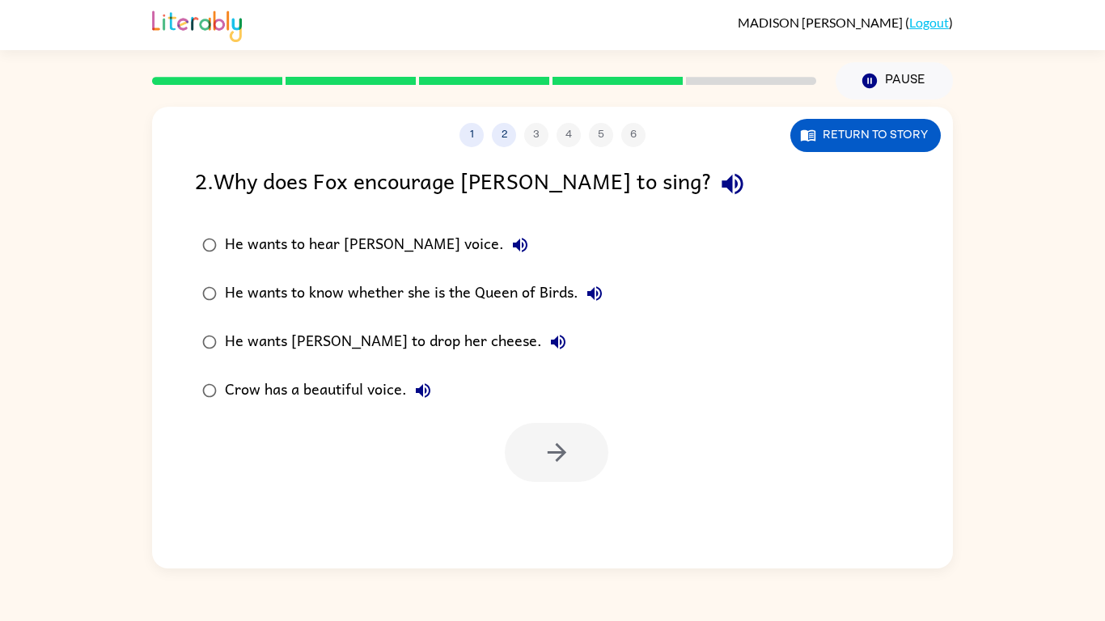
click at [238, 337] on div "He wants [PERSON_NAME] to drop her cheese." at bounding box center [399, 342] width 349 height 32
click at [564, 455] on icon "button" at bounding box center [557, 452] width 28 height 28
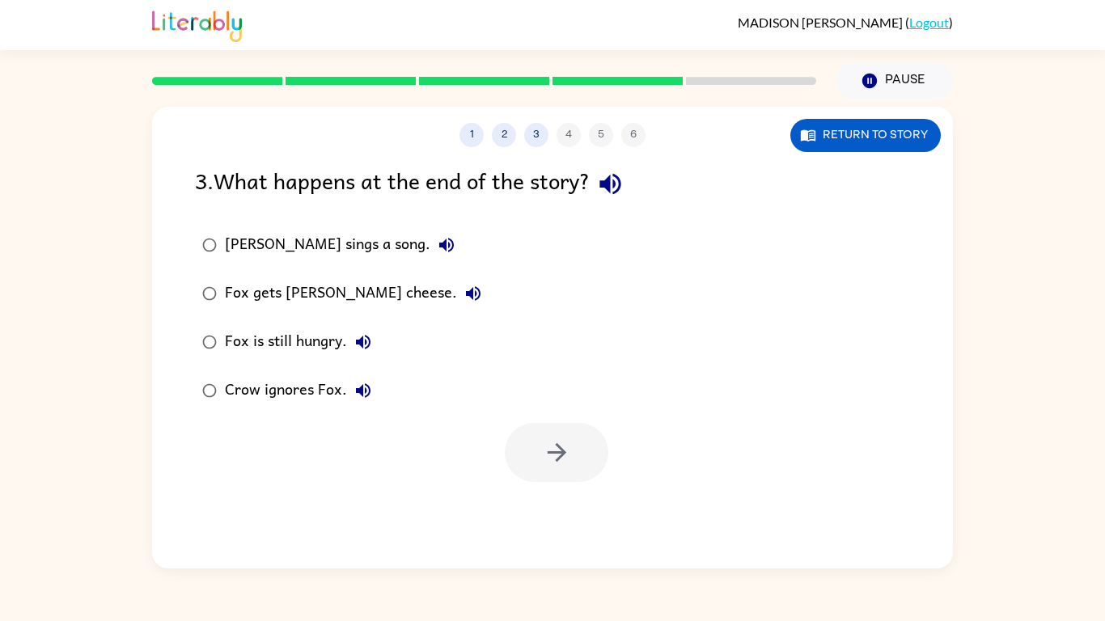
click at [692, 484] on div "1 2 3 4 5 6 Return to story 3 . What happens at the end of the story? [PERSON_N…" at bounding box center [552, 338] width 801 height 462
click at [275, 294] on div "Fox gets [PERSON_NAME] cheese." at bounding box center [357, 293] width 265 height 32
click at [512, 435] on button "button" at bounding box center [557, 452] width 104 height 59
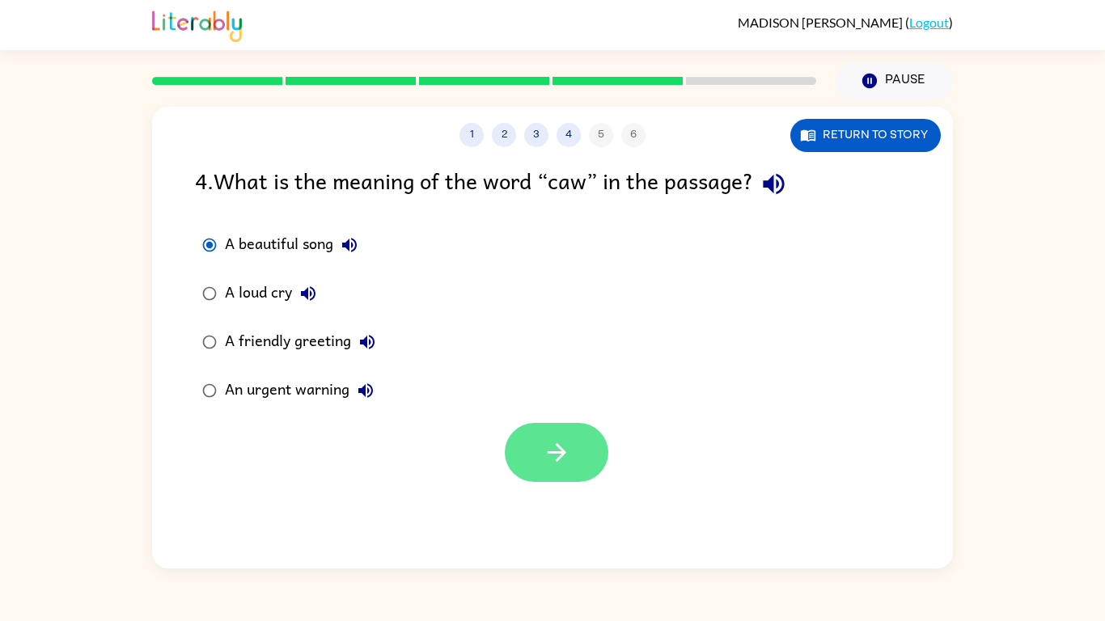
click at [580, 451] on button "button" at bounding box center [557, 452] width 104 height 59
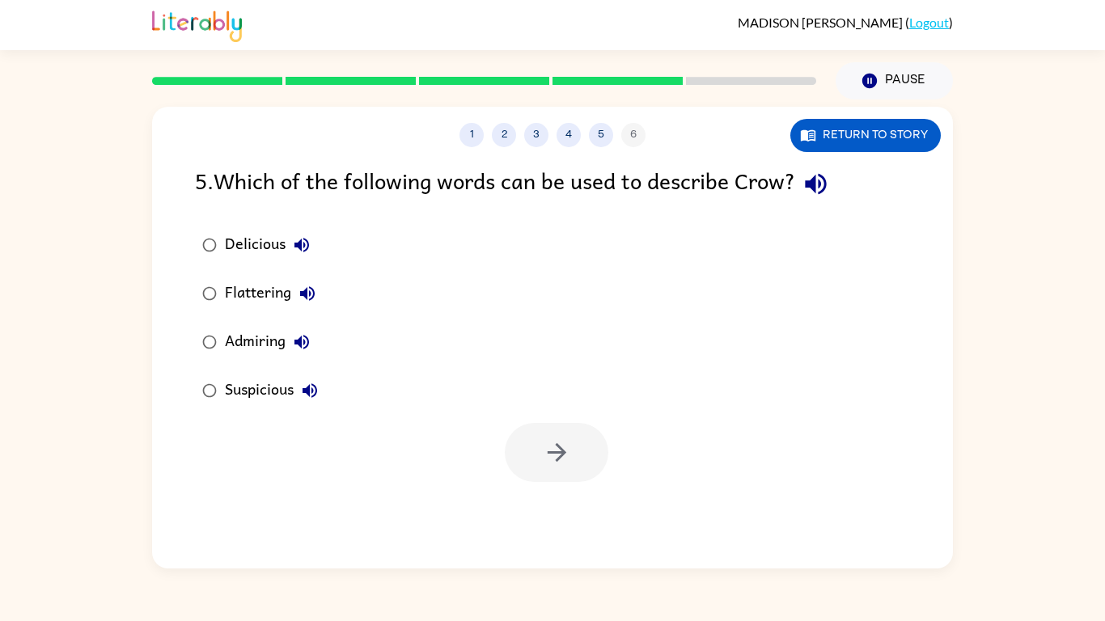
click at [248, 393] on div "Suspicious" at bounding box center [275, 391] width 101 height 32
click at [538, 463] on button "button" at bounding box center [557, 452] width 104 height 59
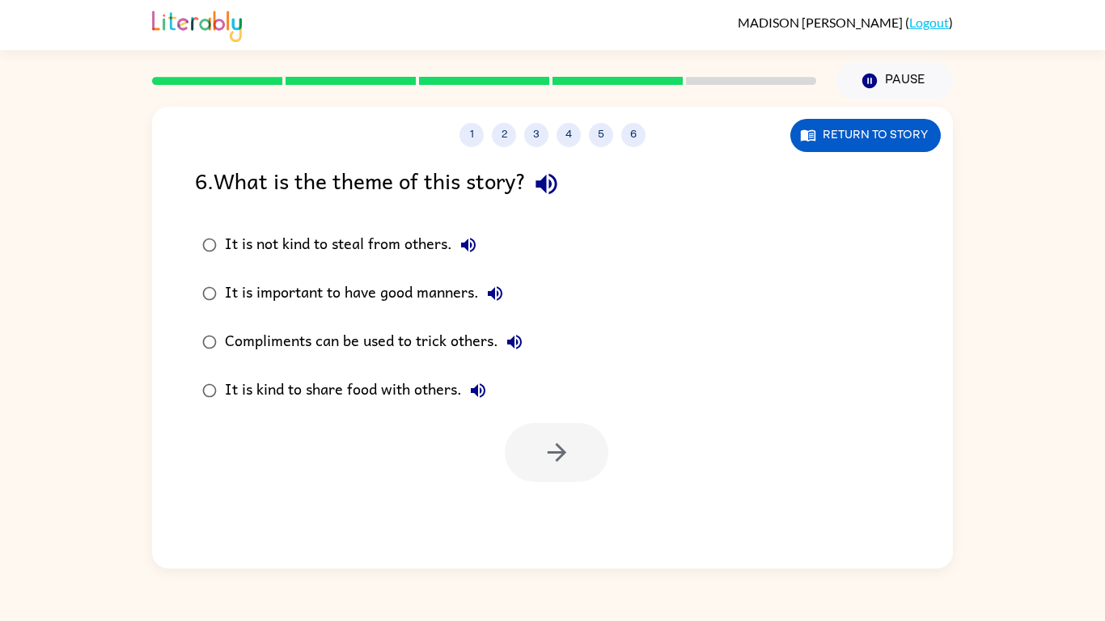
click at [538, 463] on div at bounding box center [557, 452] width 104 height 59
click at [262, 347] on div "Compliments can be used to trick others." at bounding box center [378, 342] width 306 height 32
click at [602, 446] on button "button" at bounding box center [557, 452] width 104 height 59
